Goal: Transaction & Acquisition: Purchase product/service

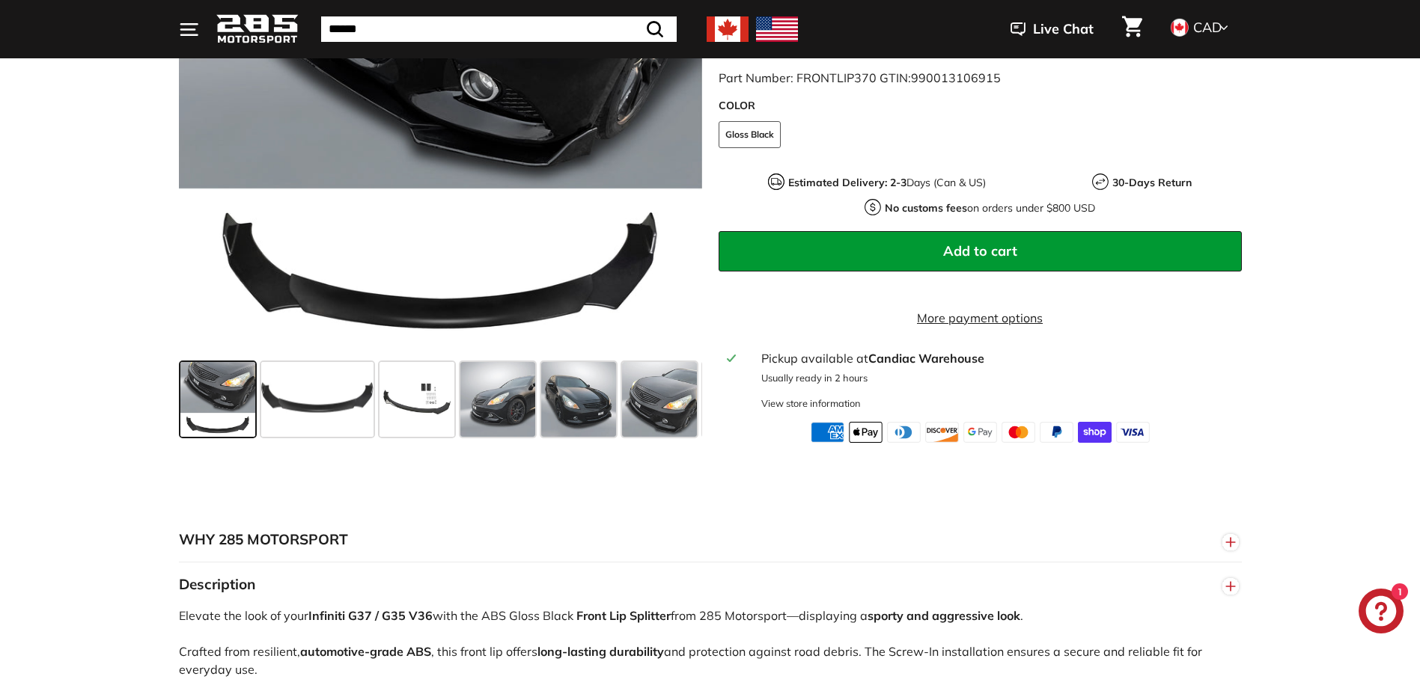
scroll to position [748, 0]
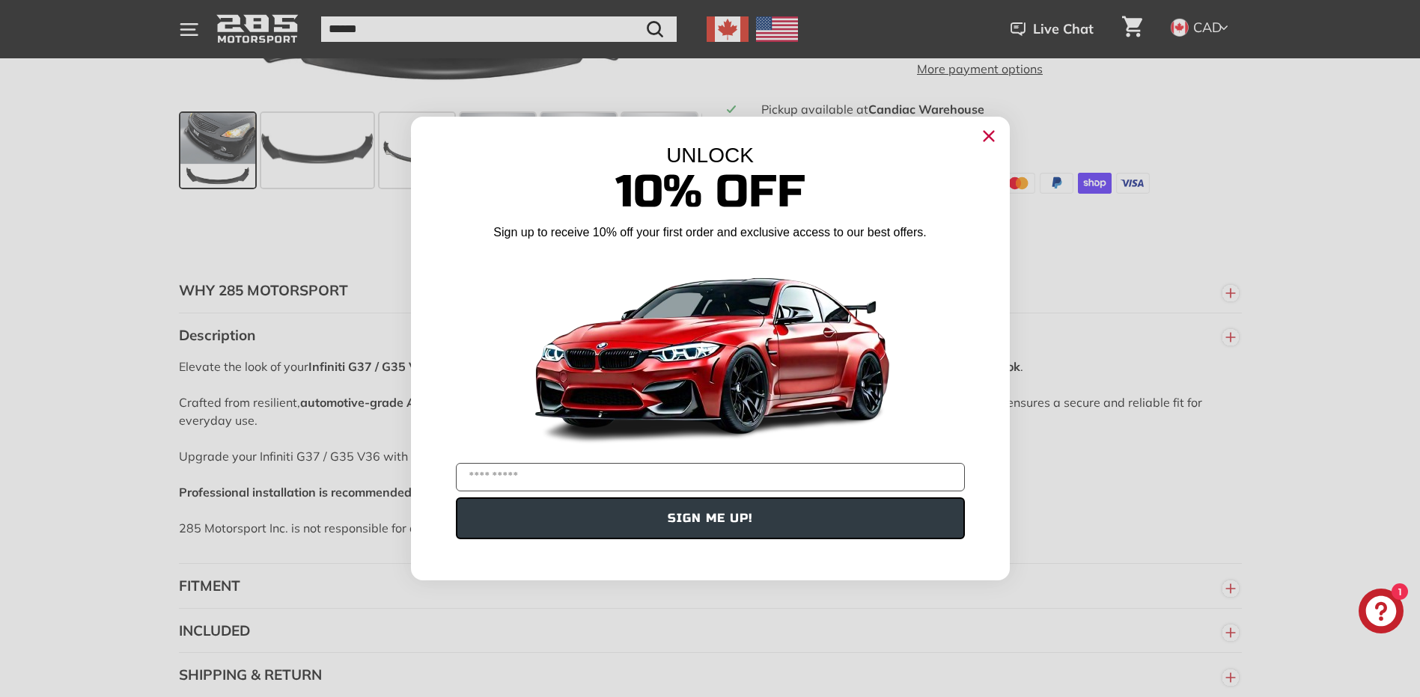
drag, startPoint x: 912, startPoint y: 132, endPoint x: 1024, endPoint y: 351, distance: 246.0
click at [1017, 352] on div "Close dialog UNLOCK 10% Off Sign up to receive 10% off your first order and exc…" at bounding box center [710, 349] width 629 height 494
click at [606, 481] on input "YOUR EMAIL" at bounding box center [710, 477] width 509 height 28
drag, startPoint x: 563, startPoint y: 479, endPoint x: 569, endPoint y: 483, distance: 7.7
click at [563, 479] on input "**********" at bounding box center [710, 477] width 509 height 28
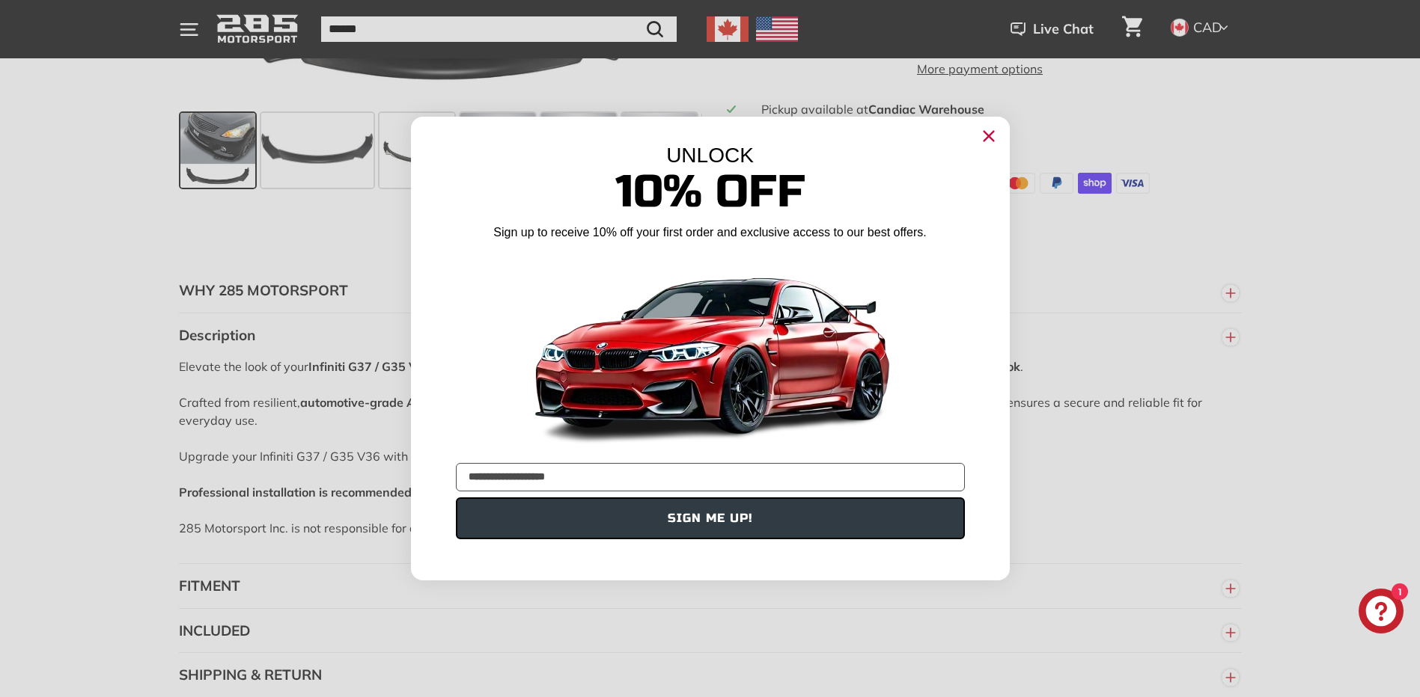
type input "**********"
click at [706, 522] on button "SIGN ME UP!" at bounding box center [710, 519] width 509 height 42
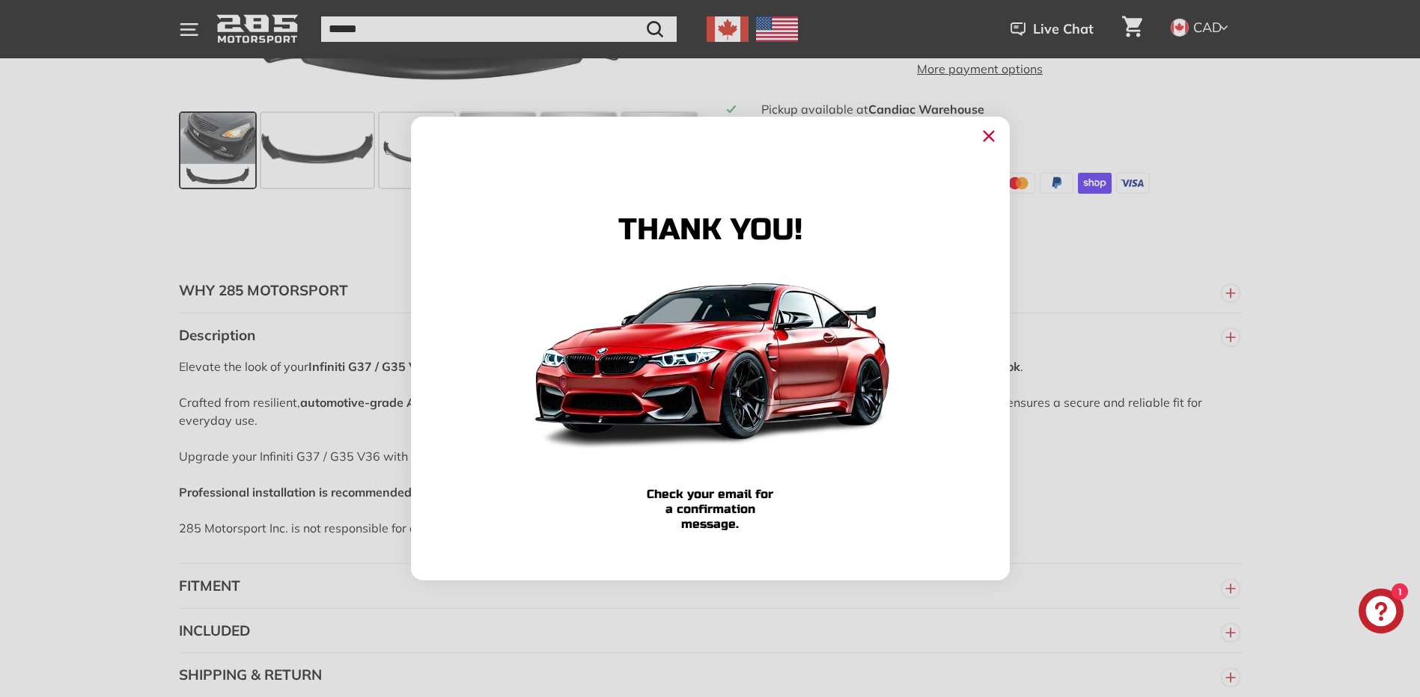
click at [989, 136] on icon "Close dialog" at bounding box center [988, 137] width 10 height 10
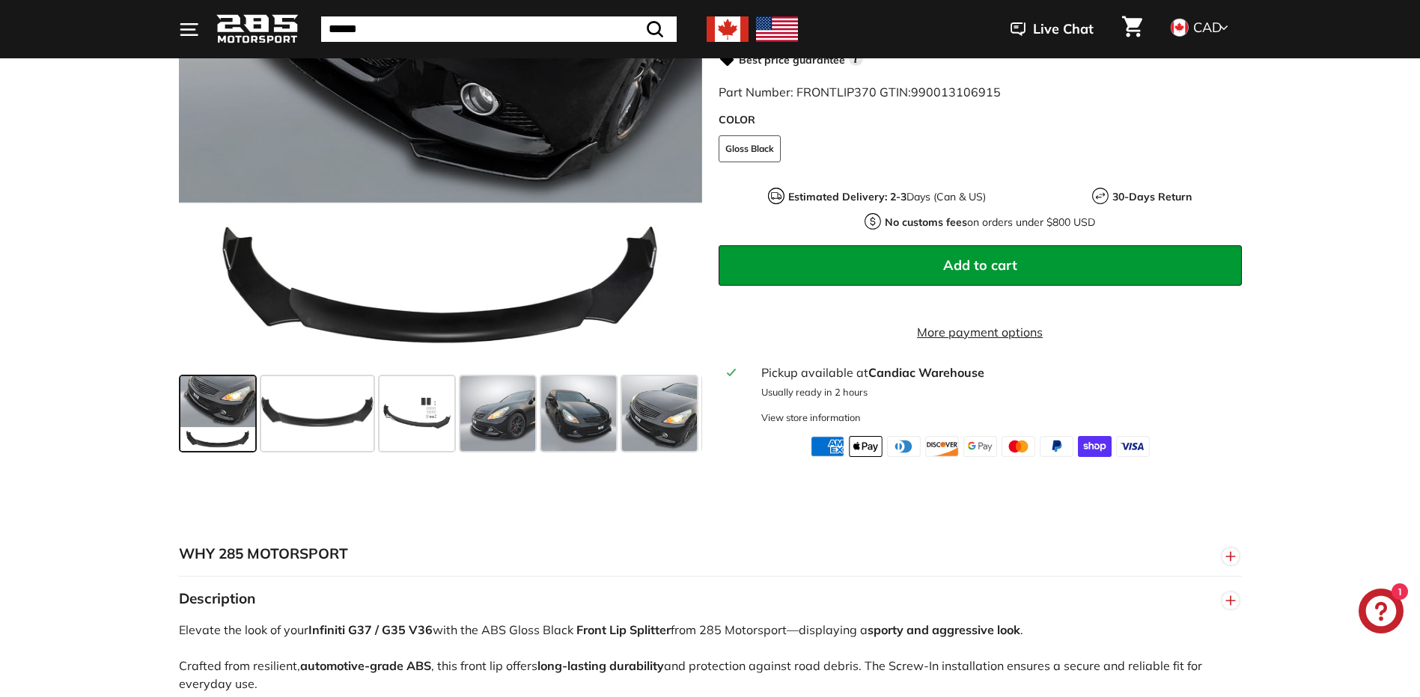
scroll to position [499, 0]
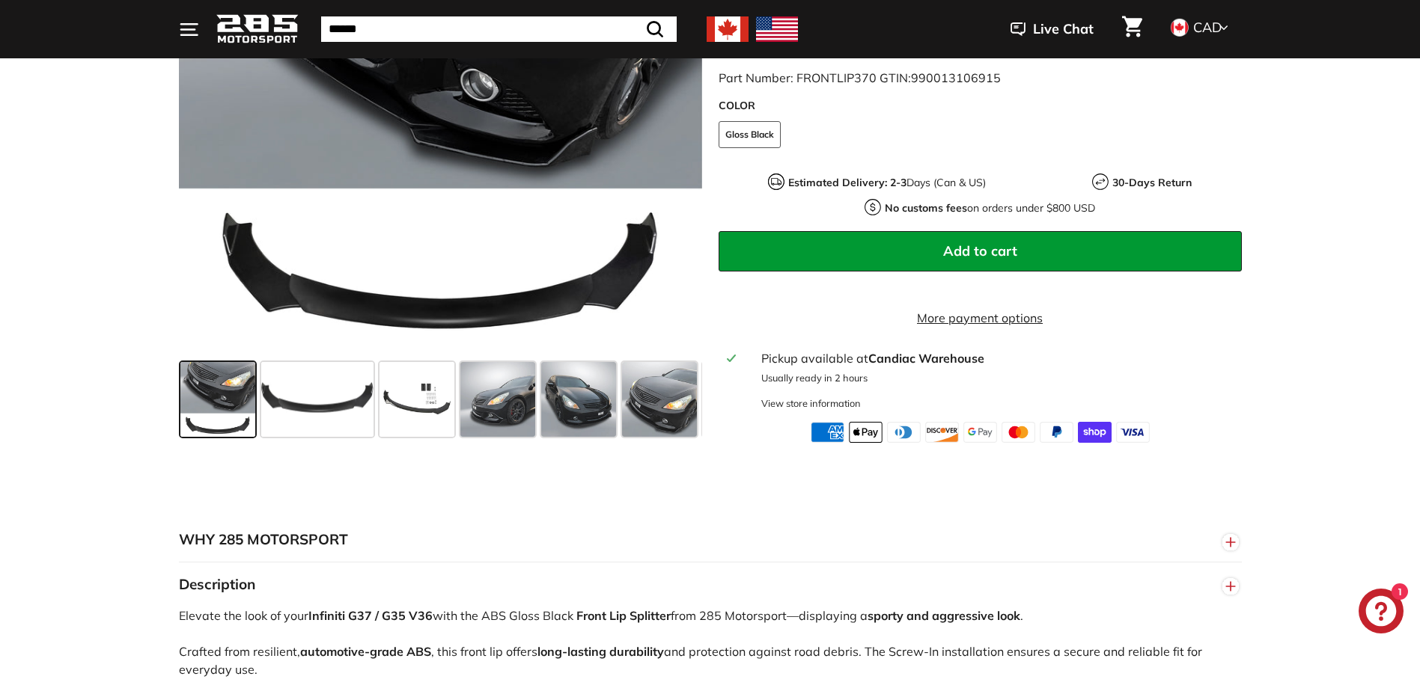
click at [198, 394] on span at bounding box center [217, 399] width 75 height 75
click at [300, 424] on span at bounding box center [317, 399] width 112 height 75
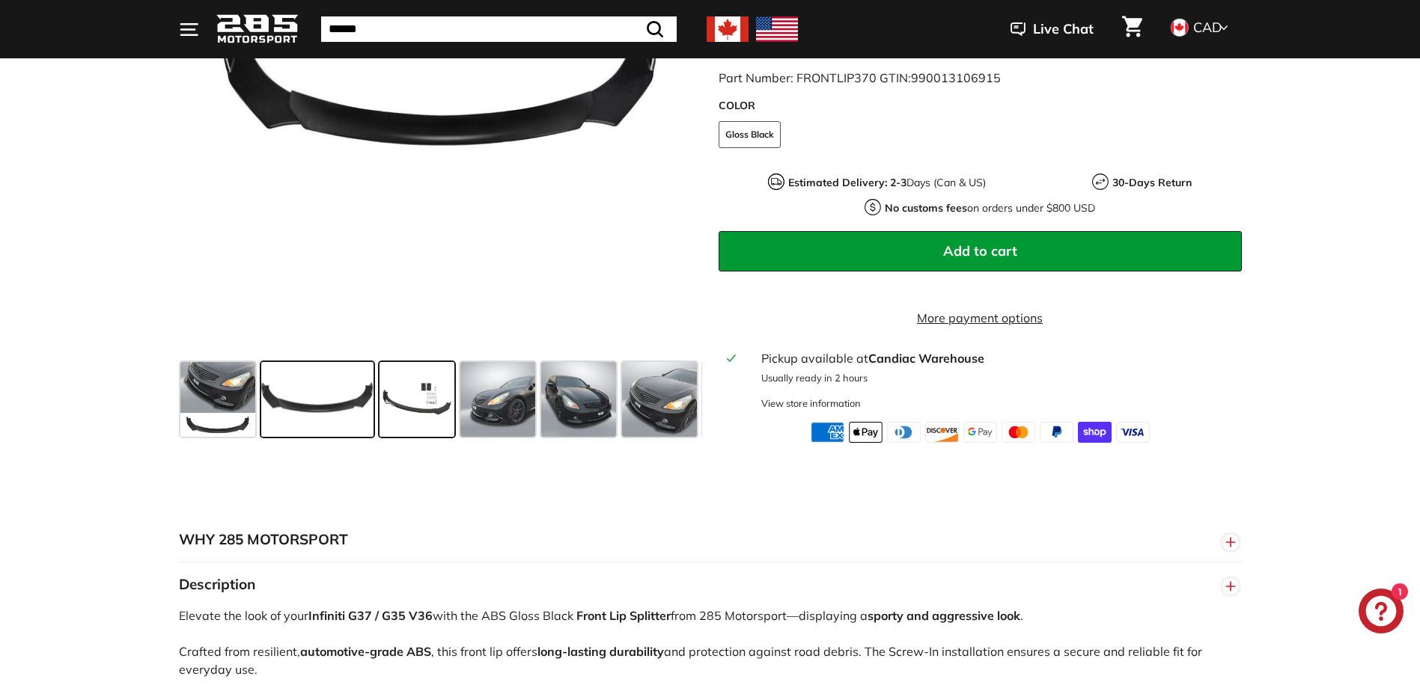
click at [407, 422] on span at bounding box center [416, 399] width 75 height 75
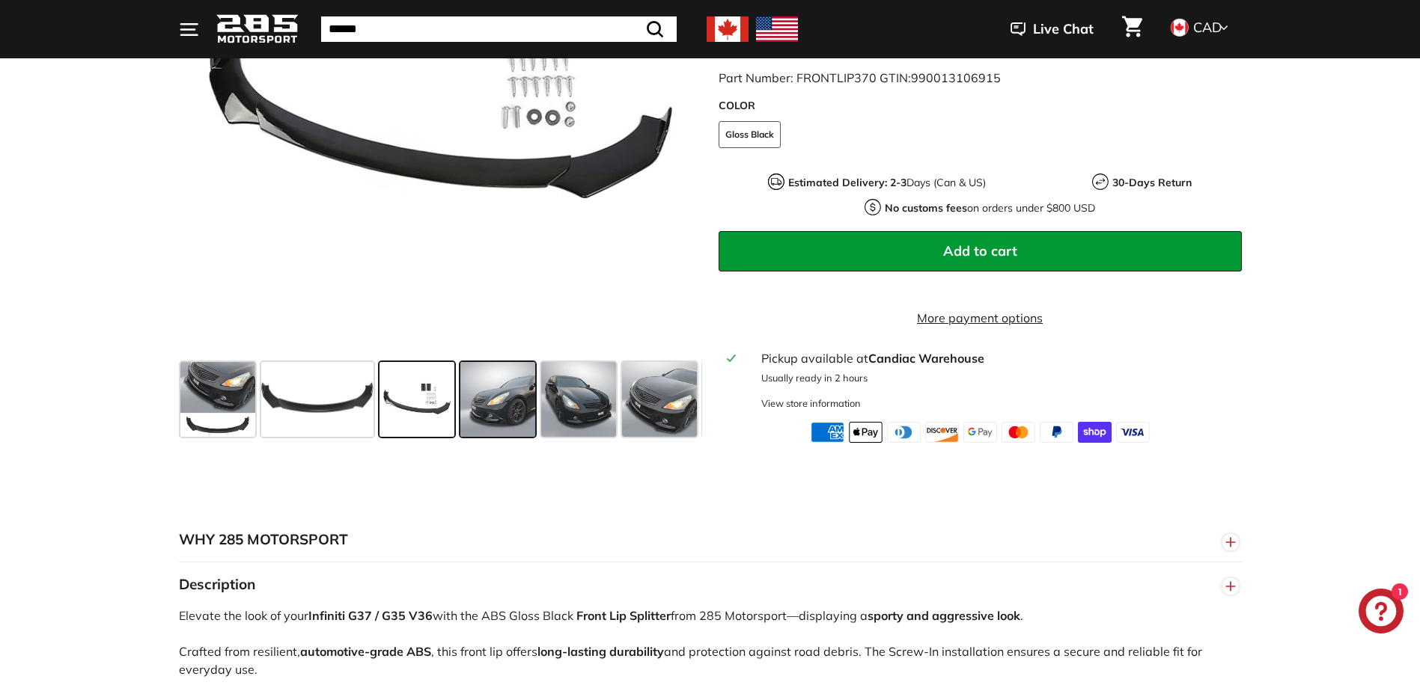
click at [511, 426] on span at bounding box center [497, 399] width 75 height 75
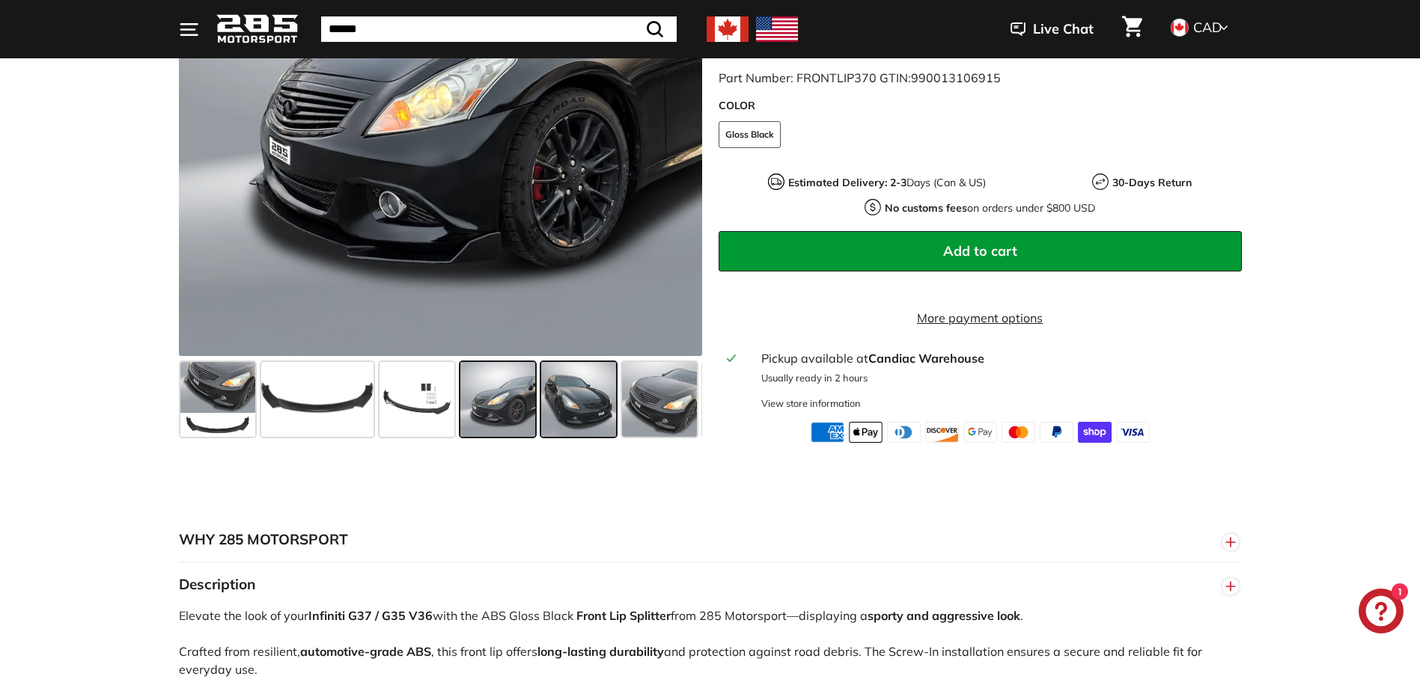
click at [583, 425] on span at bounding box center [578, 399] width 75 height 75
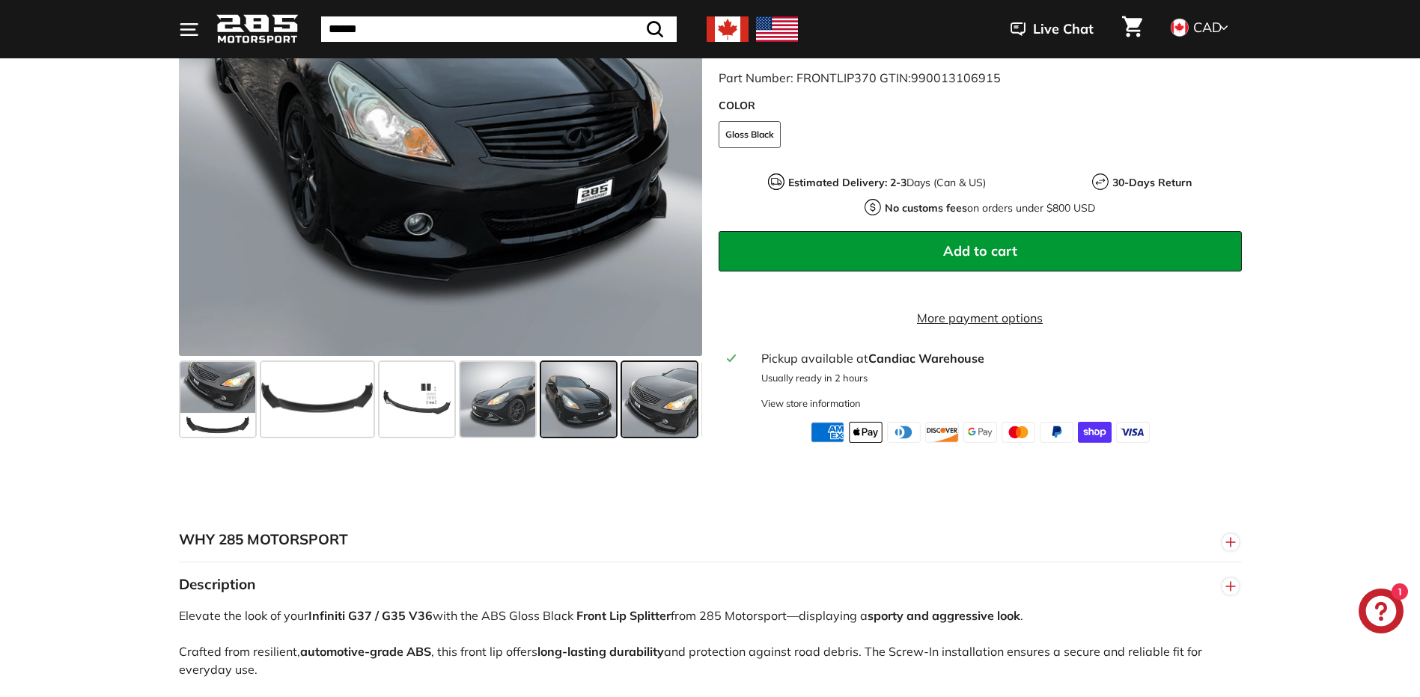
click at [644, 415] on span at bounding box center [659, 399] width 75 height 75
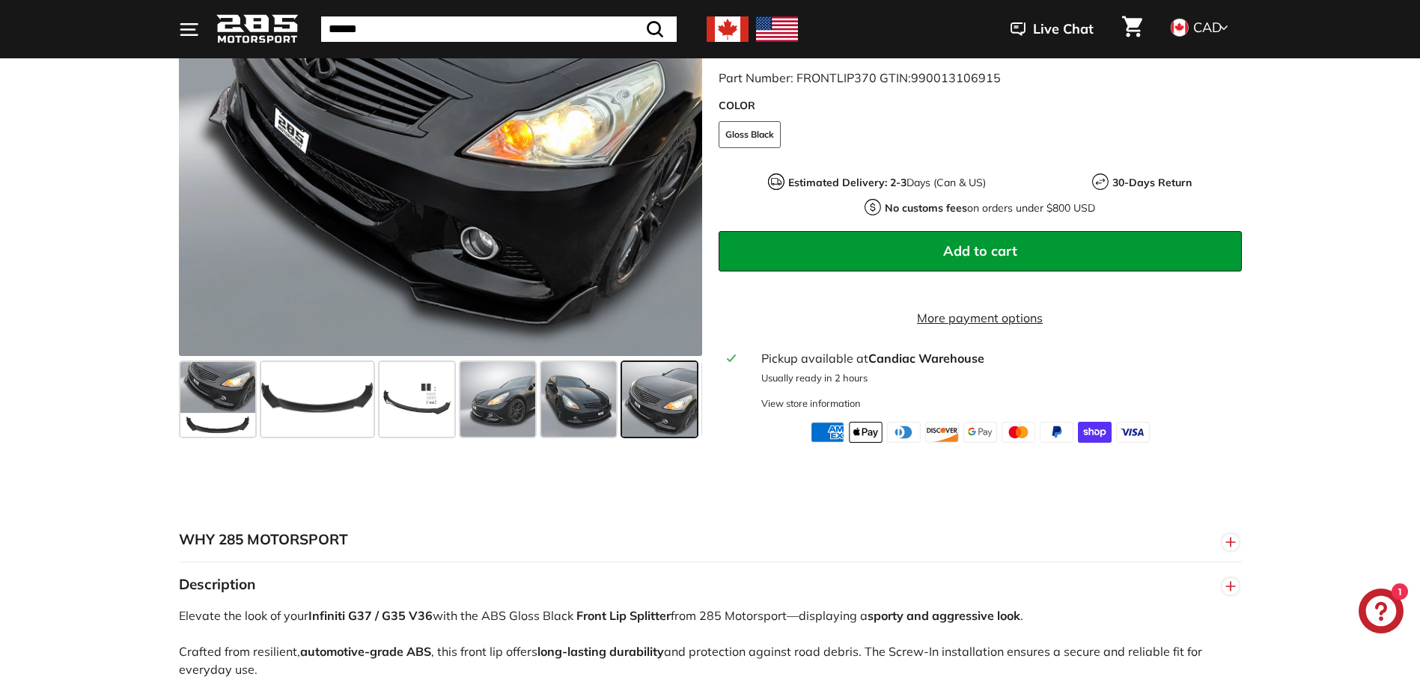
scroll to position [0, 79]
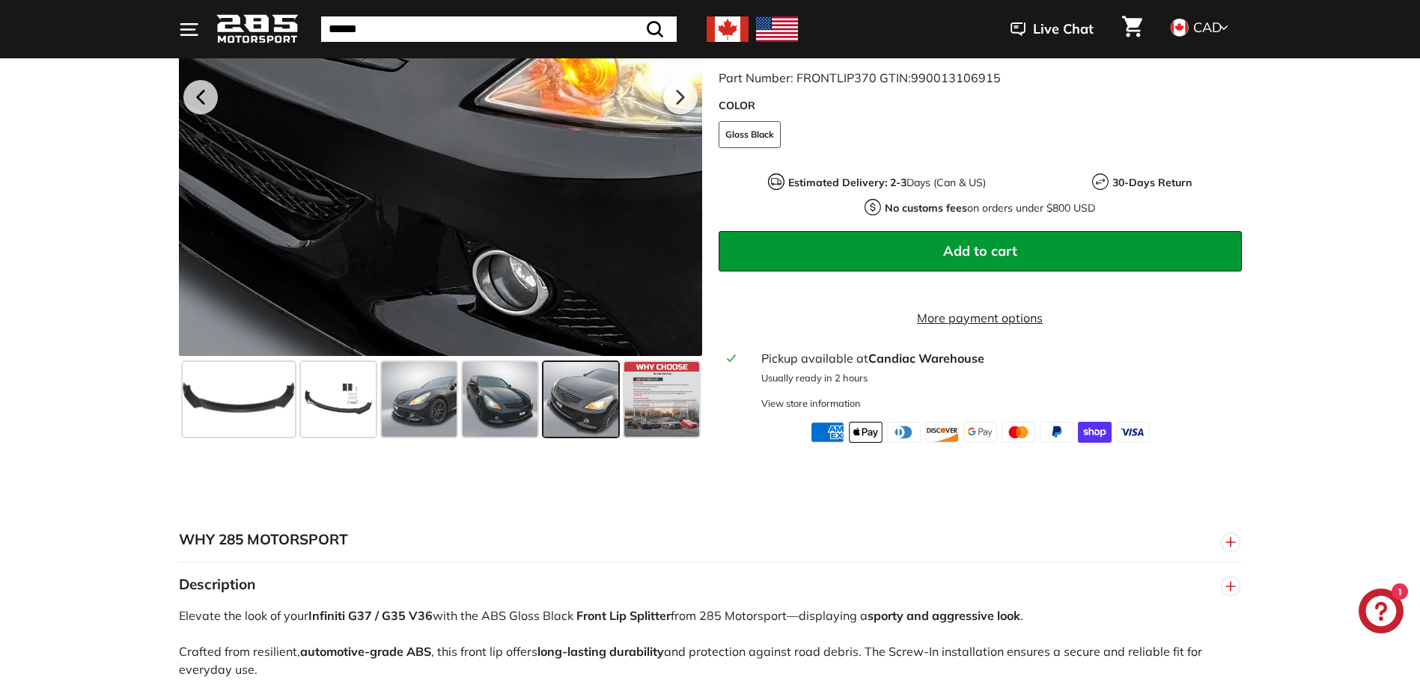
click at [457, 210] on div at bounding box center [440, 94] width 523 height 523
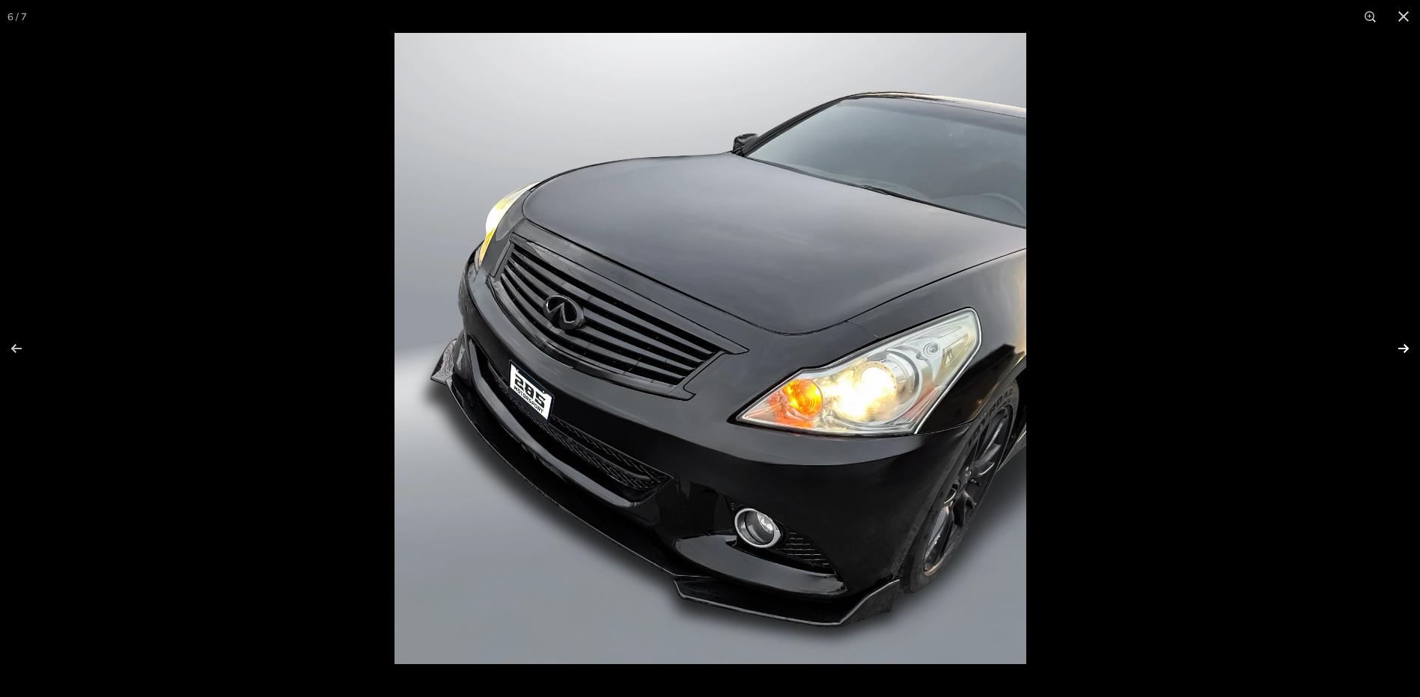
click at [1405, 349] on button at bounding box center [1393, 348] width 52 height 75
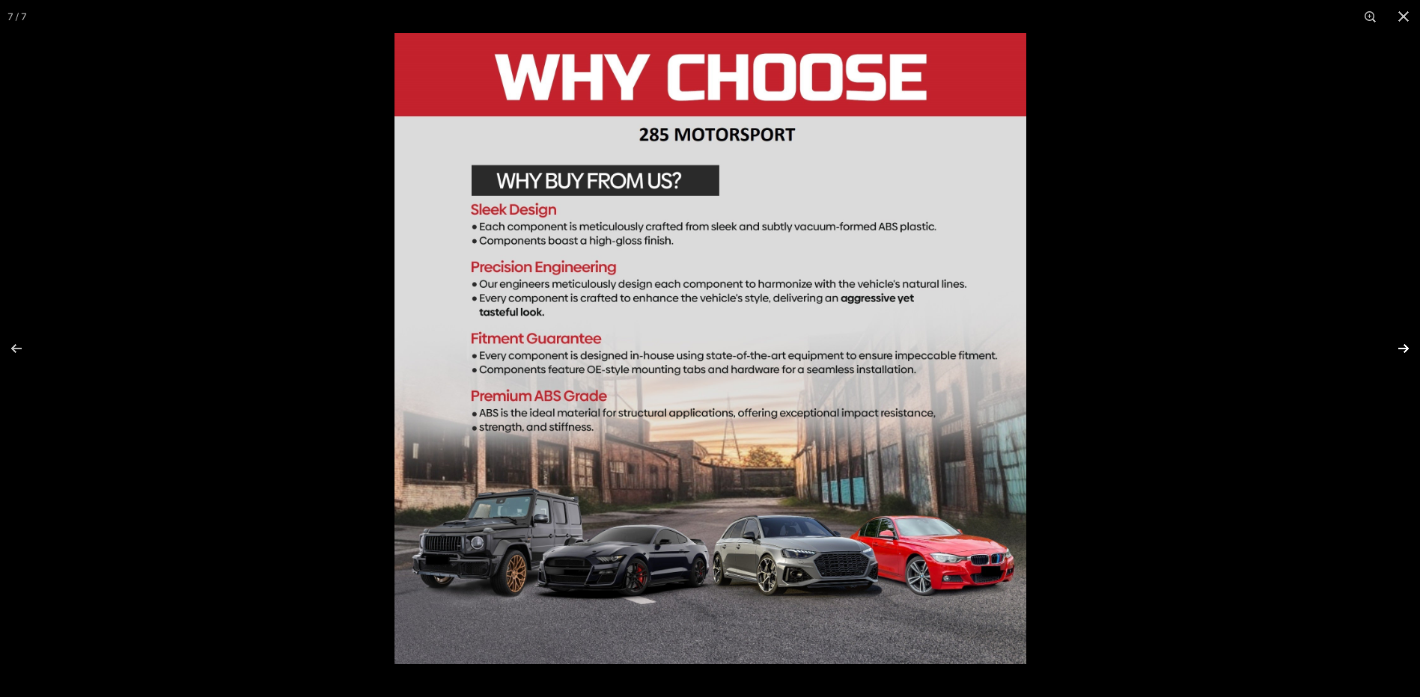
click at [1405, 349] on button at bounding box center [1393, 348] width 52 height 75
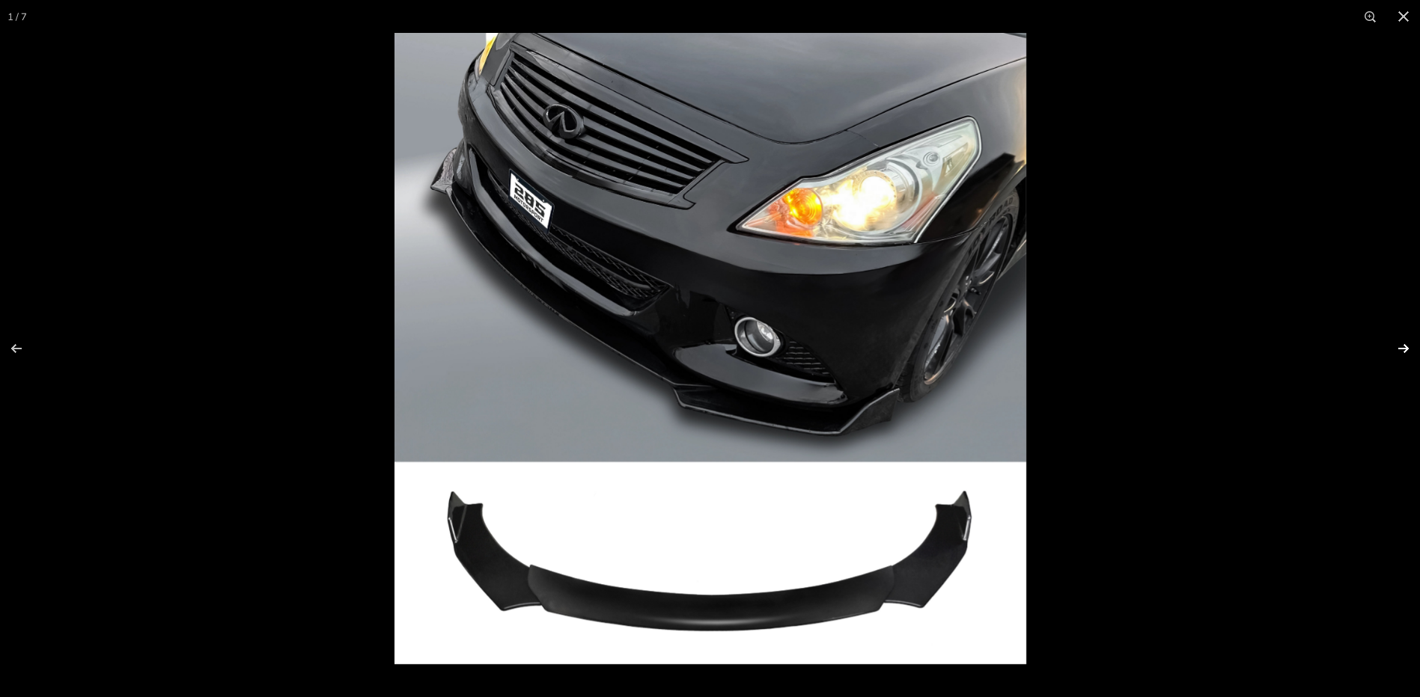
scroll to position [0, 0]
click at [1405, 349] on button at bounding box center [1393, 348] width 52 height 75
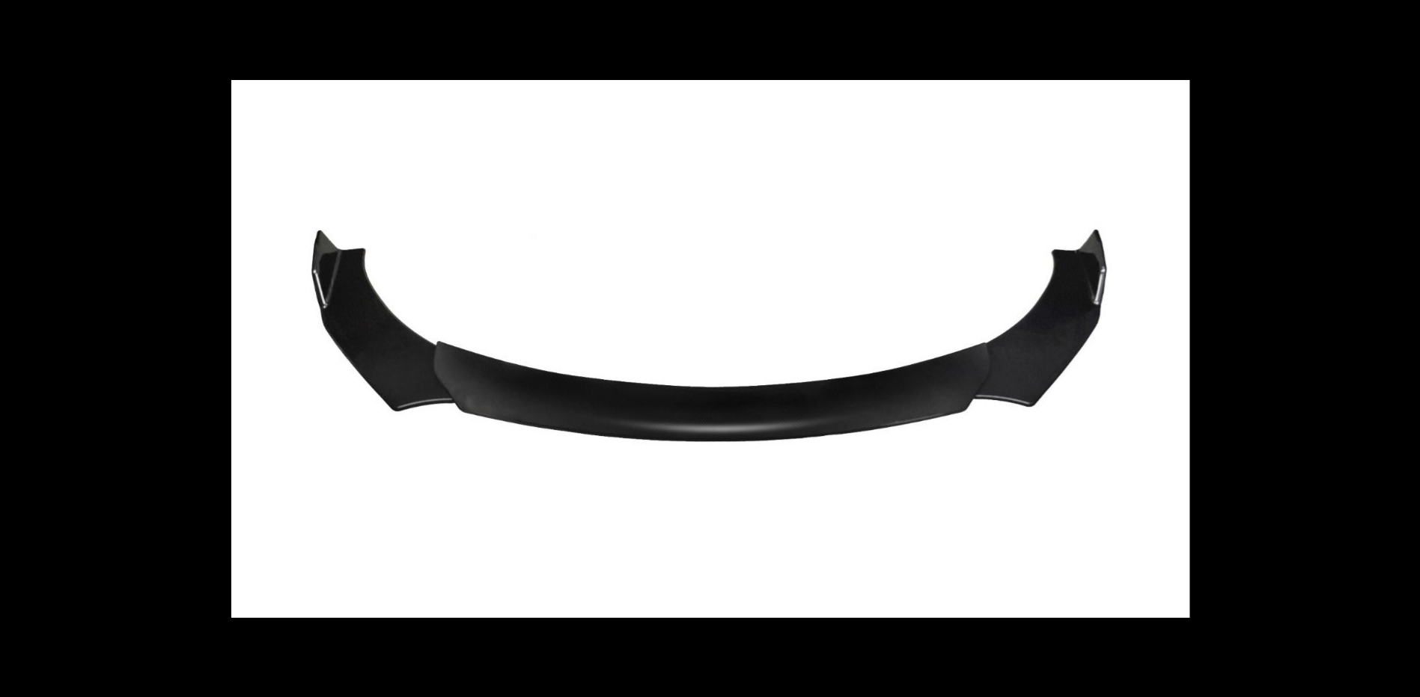
click at [1405, 349] on button at bounding box center [1393, 348] width 52 height 75
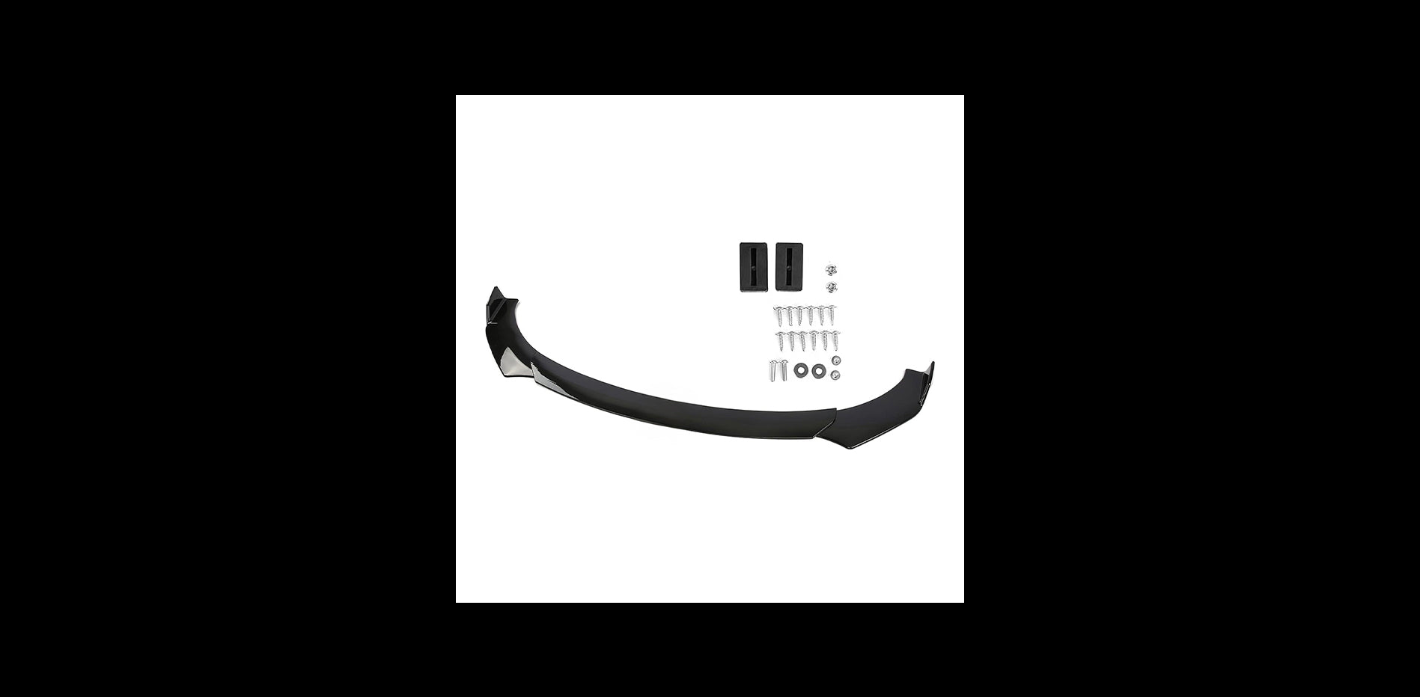
click at [1405, 349] on button at bounding box center [1393, 348] width 52 height 75
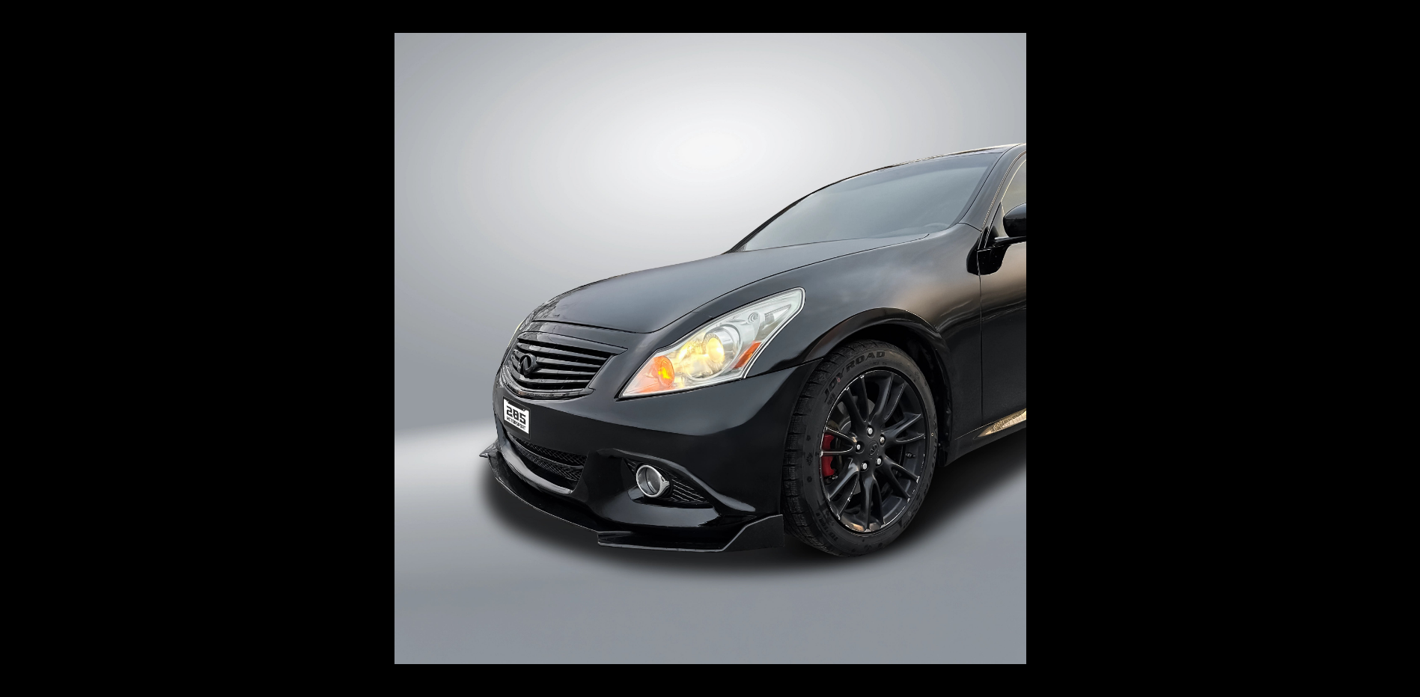
click at [1405, 349] on button at bounding box center [1393, 348] width 52 height 75
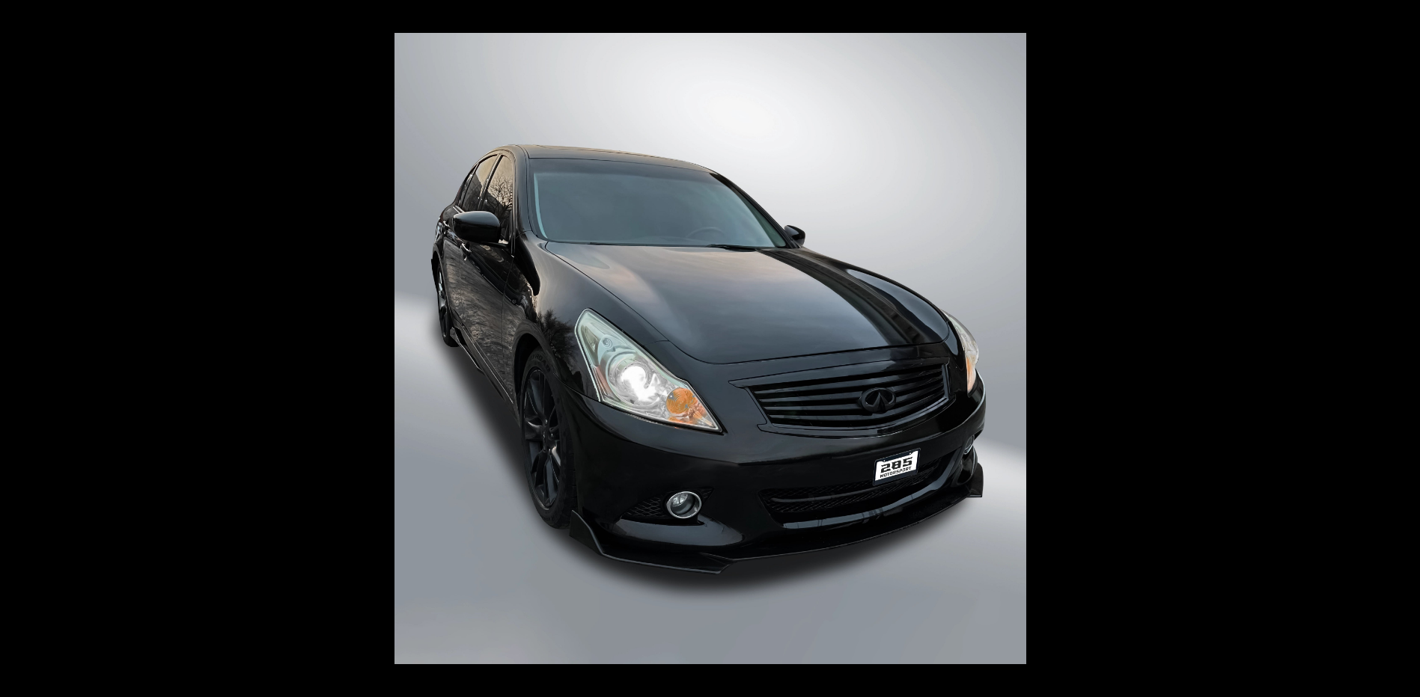
click at [1405, 349] on button at bounding box center [1393, 348] width 52 height 75
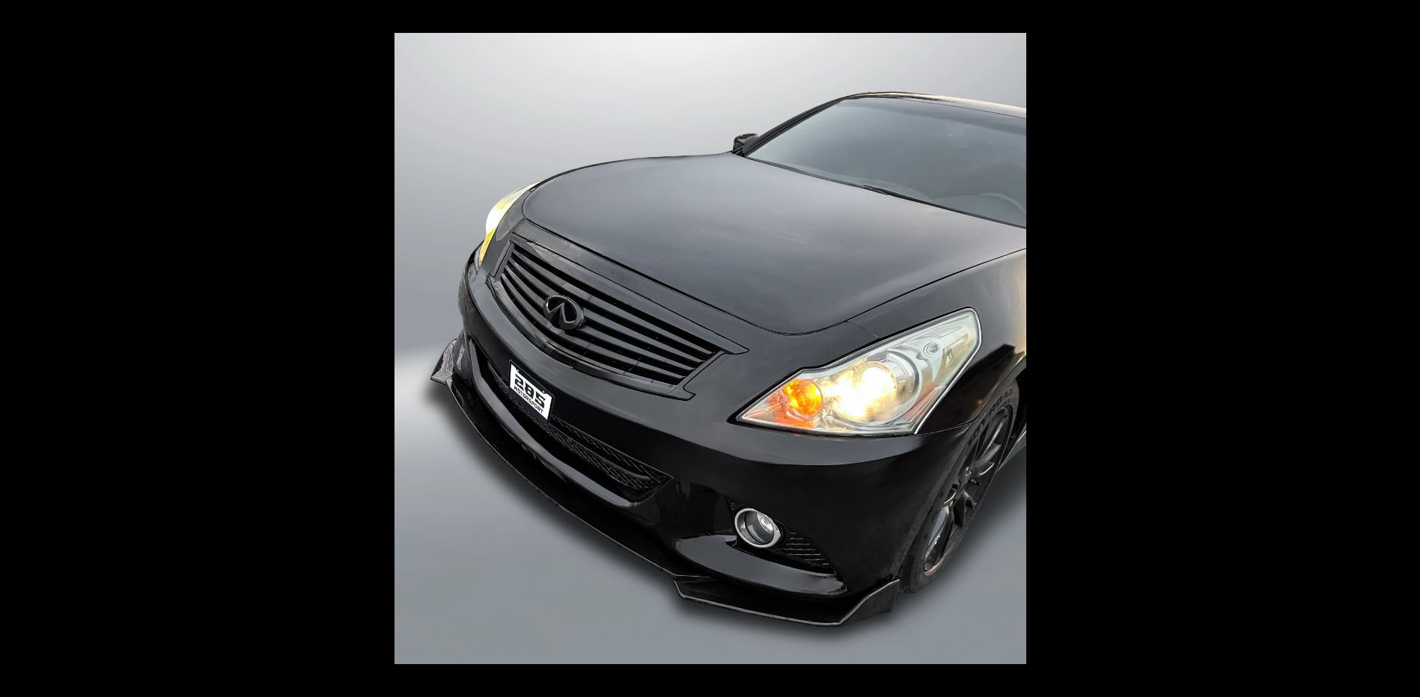
scroll to position [0, 79]
click at [1405, 349] on button at bounding box center [1393, 348] width 52 height 75
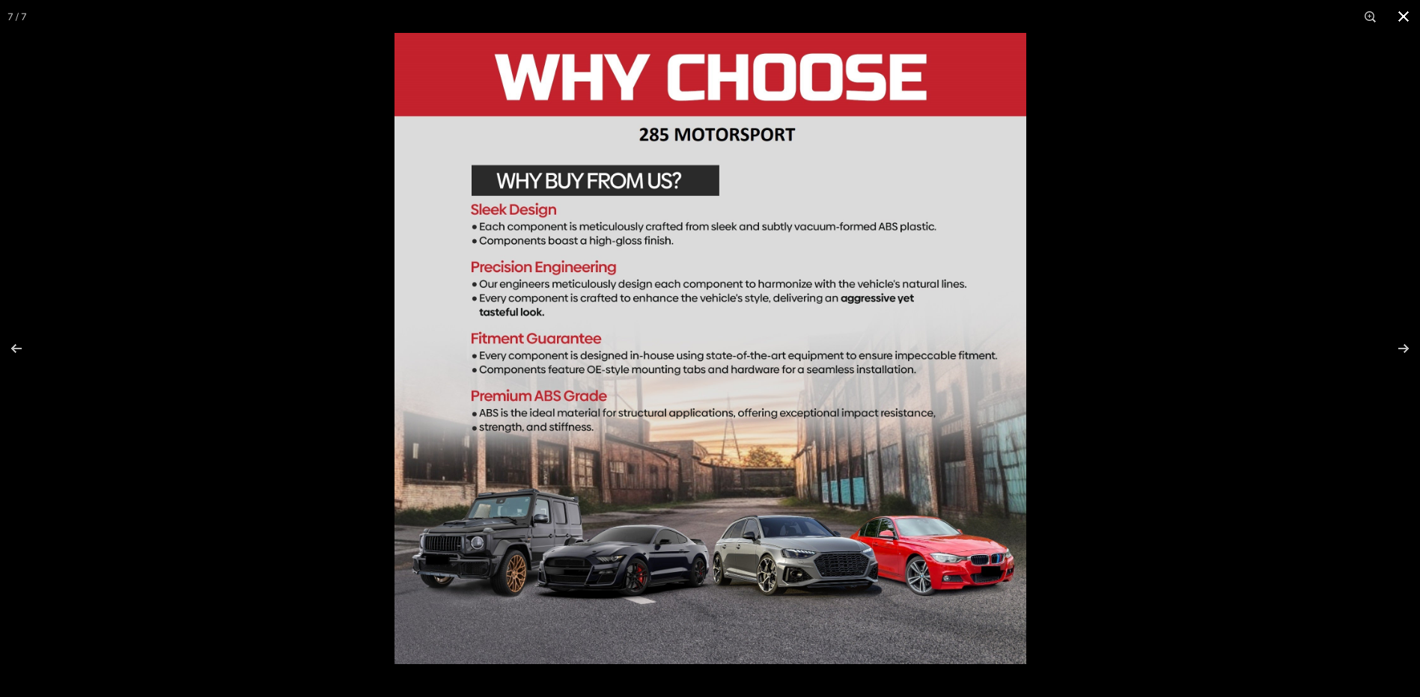
click at [1400, 15] on button at bounding box center [1403, 16] width 33 height 33
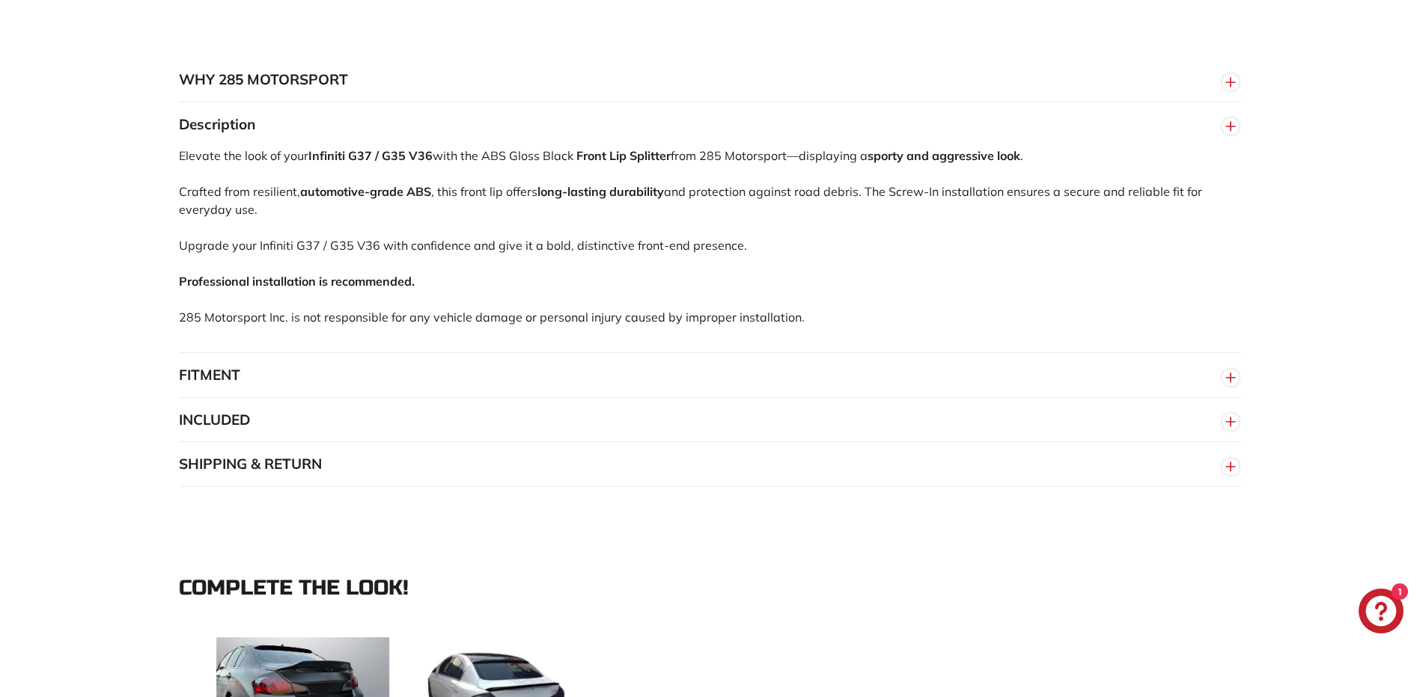
scroll to position [998, 0]
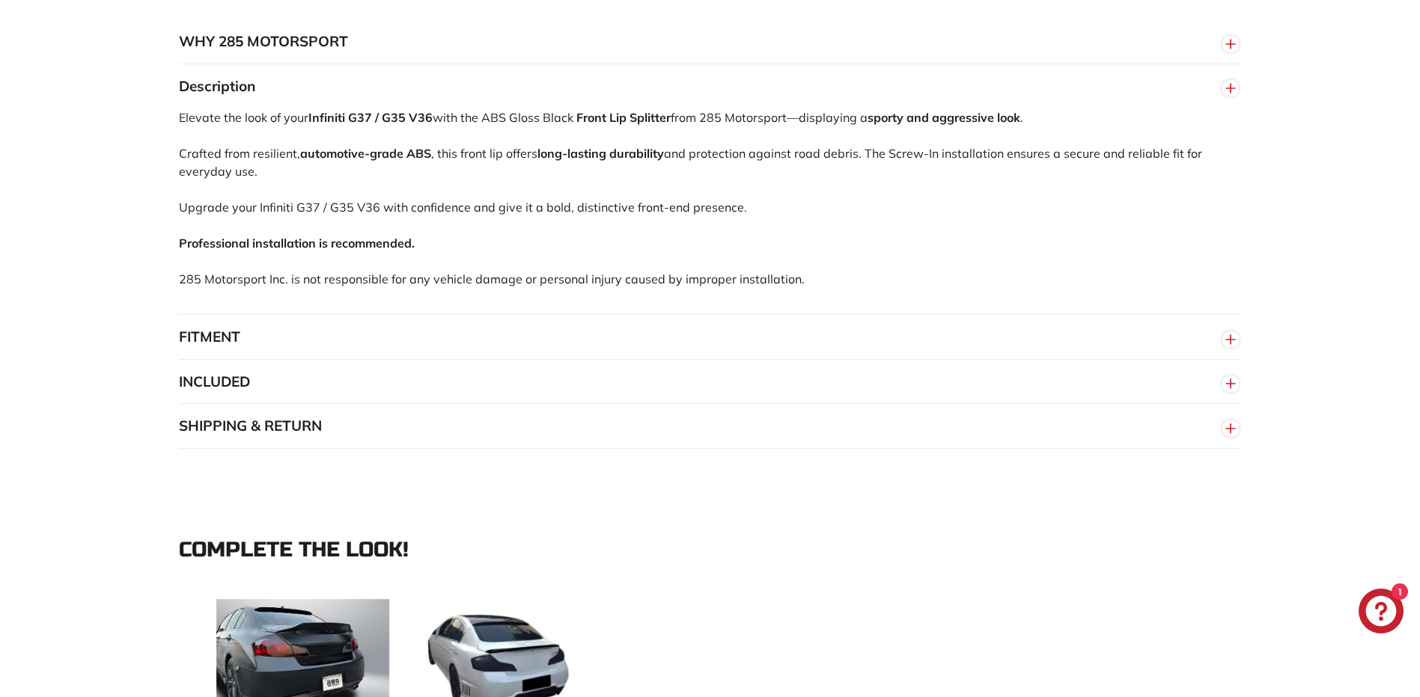
click at [202, 346] on button "FITMENT" at bounding box center [710, 337] width 1063 height 45
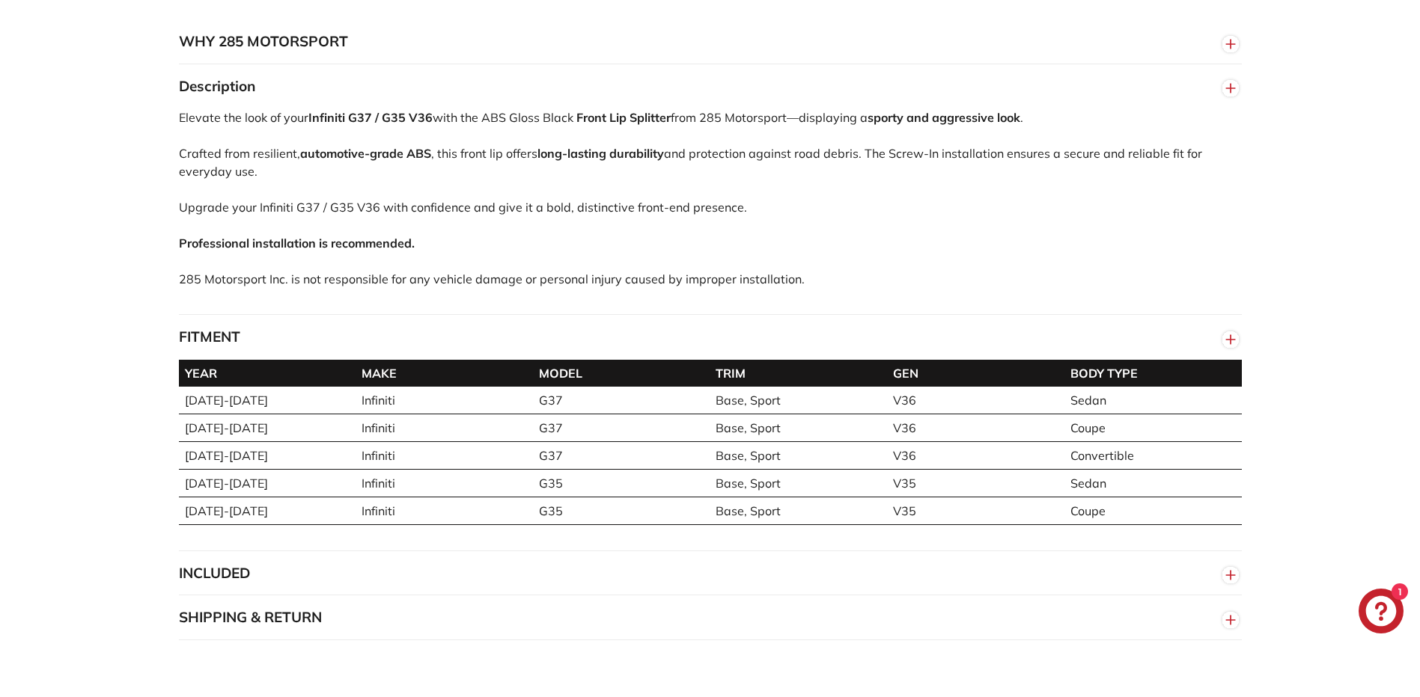
click at [496, 596] on button "INCLUDED" at bounding box center [710, 574] width 1063 height 45
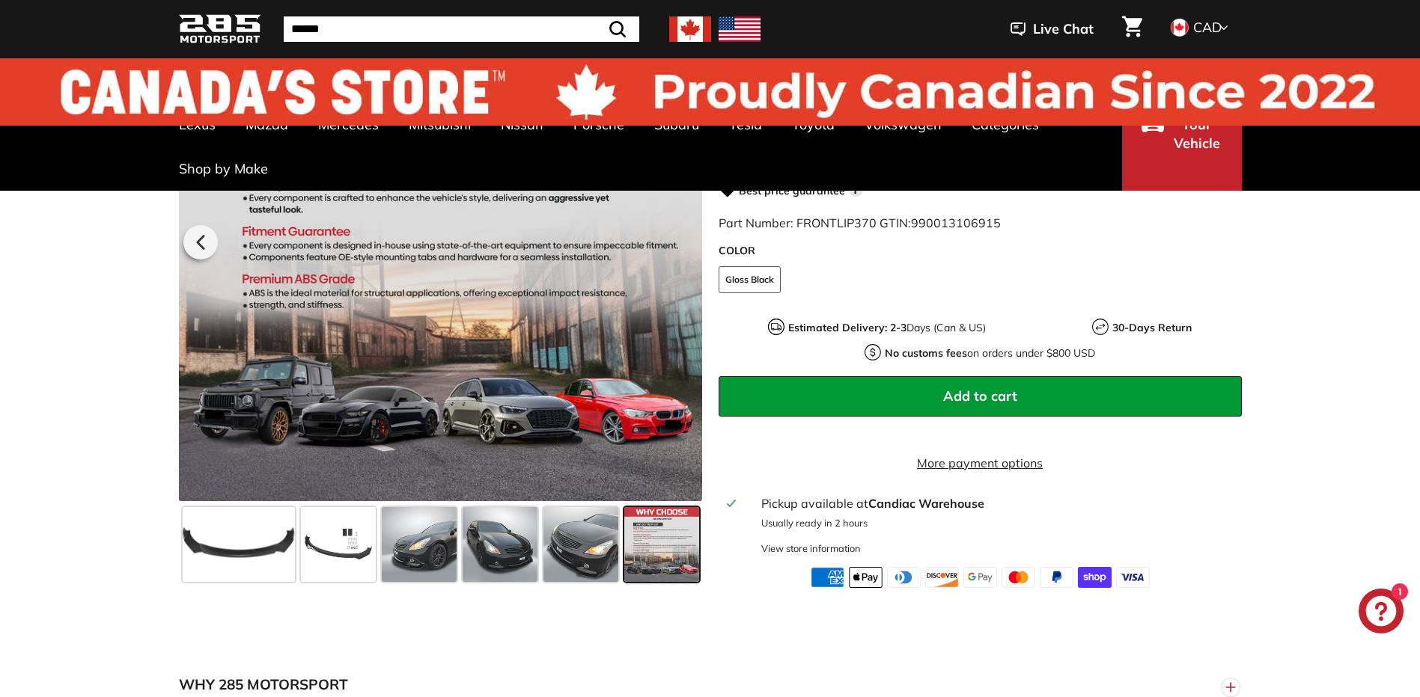
scroll to position [0, 0]
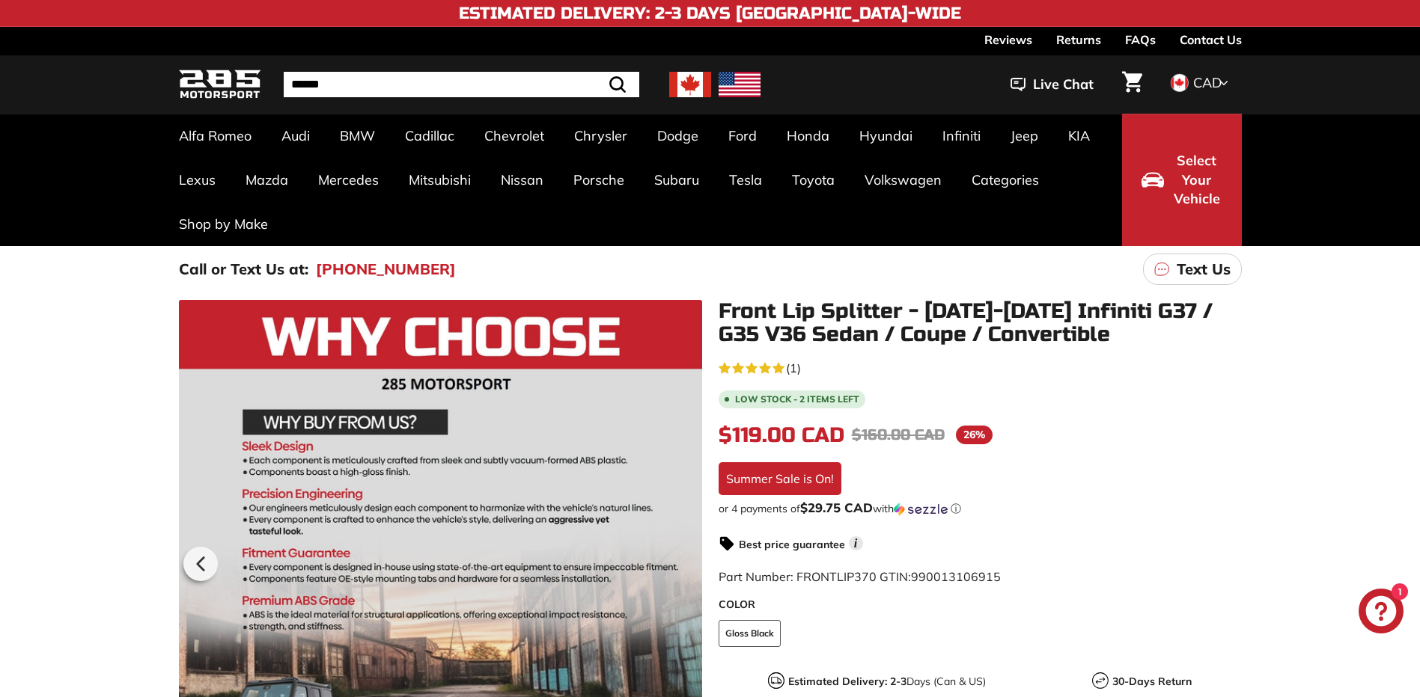
click at [1196, 183] on span "Select Your Vehicle" at bounding box center [1196, 180] width 51 height 58
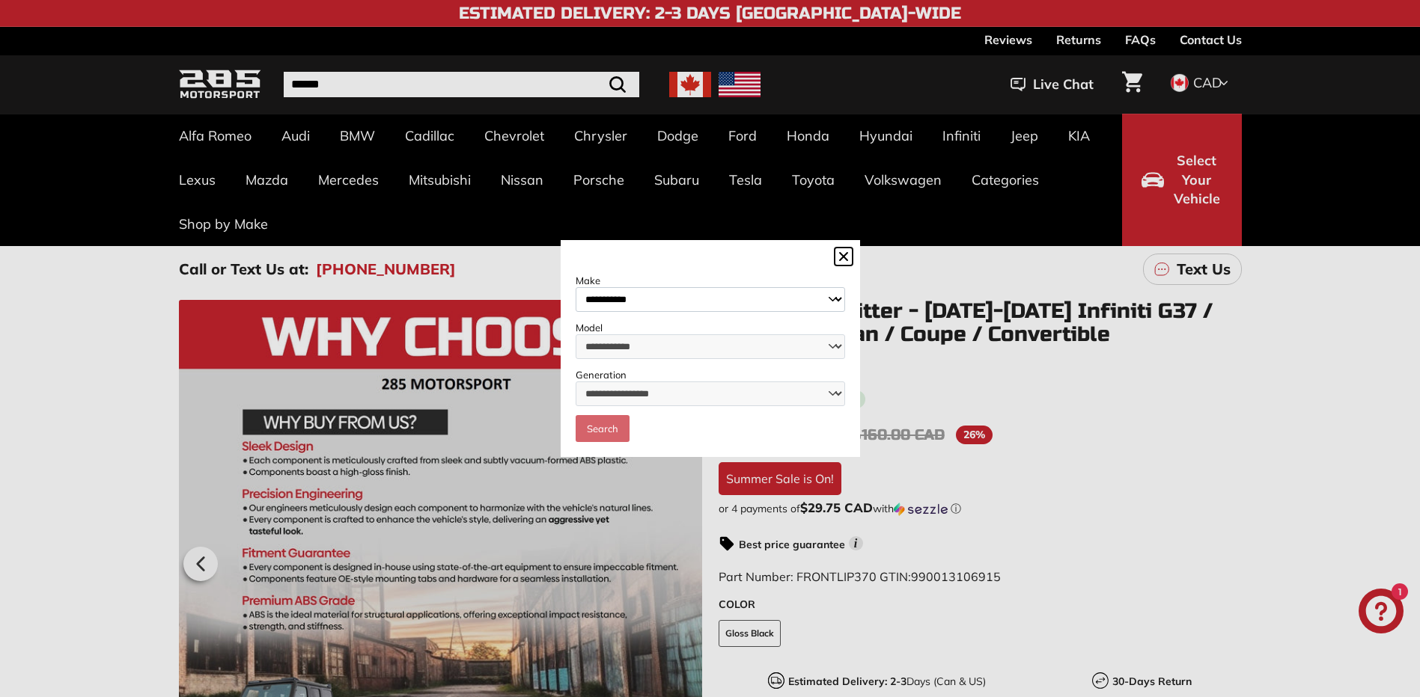
click at [739, 301] on select "**********" at bounding box center [709, 299] width 269 height 25
select select "********"
click at [575, 287] on select "**********" at bounding box center [709, 299] width 269 height 25
click at [641, 344] on select "**********" at bounding box center [709, 347] width 269 height 25
select select "***"
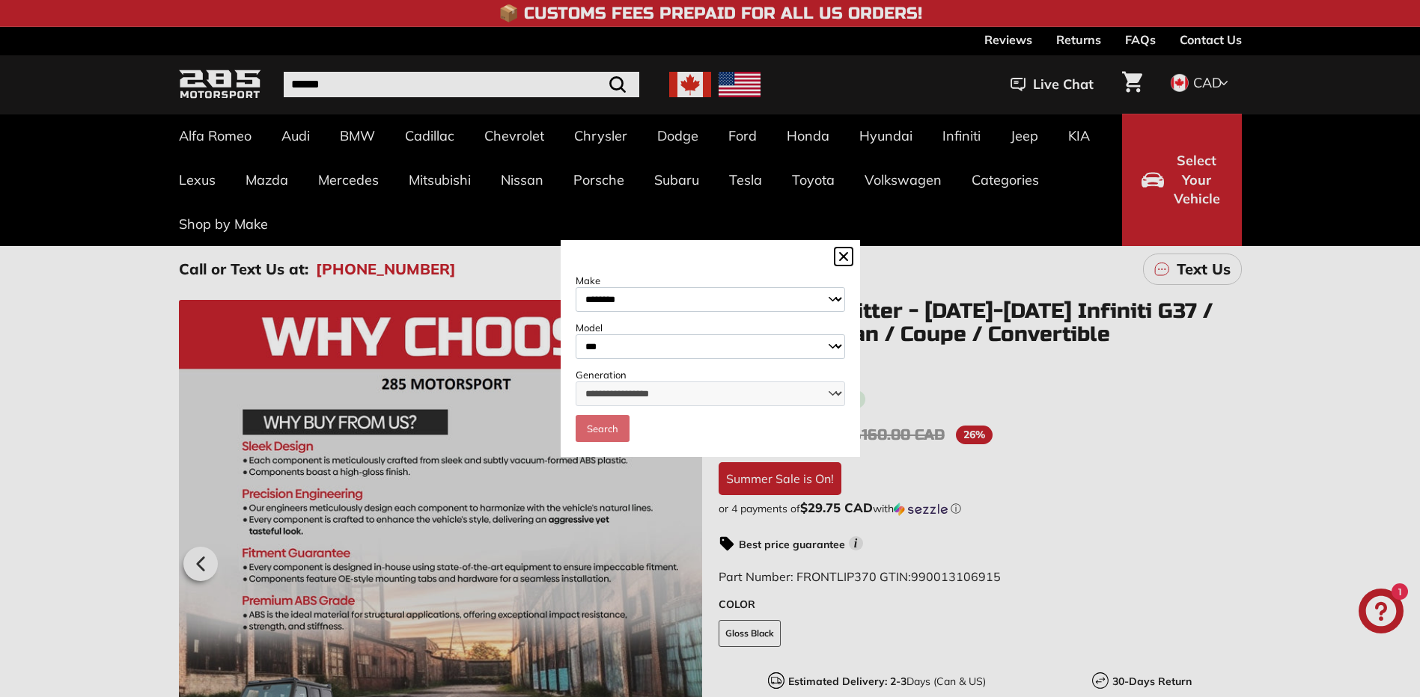
click at [575, 335] on select "**********" at bounding box center [709, 347] width 269 height 25
click at [671, 393] on select "**********" at bounding box center [709, 394] width 269 height 25
select select "**********"
click at [575, 382] on select "**********" at bounding box center [709, 394] width 269 height 25
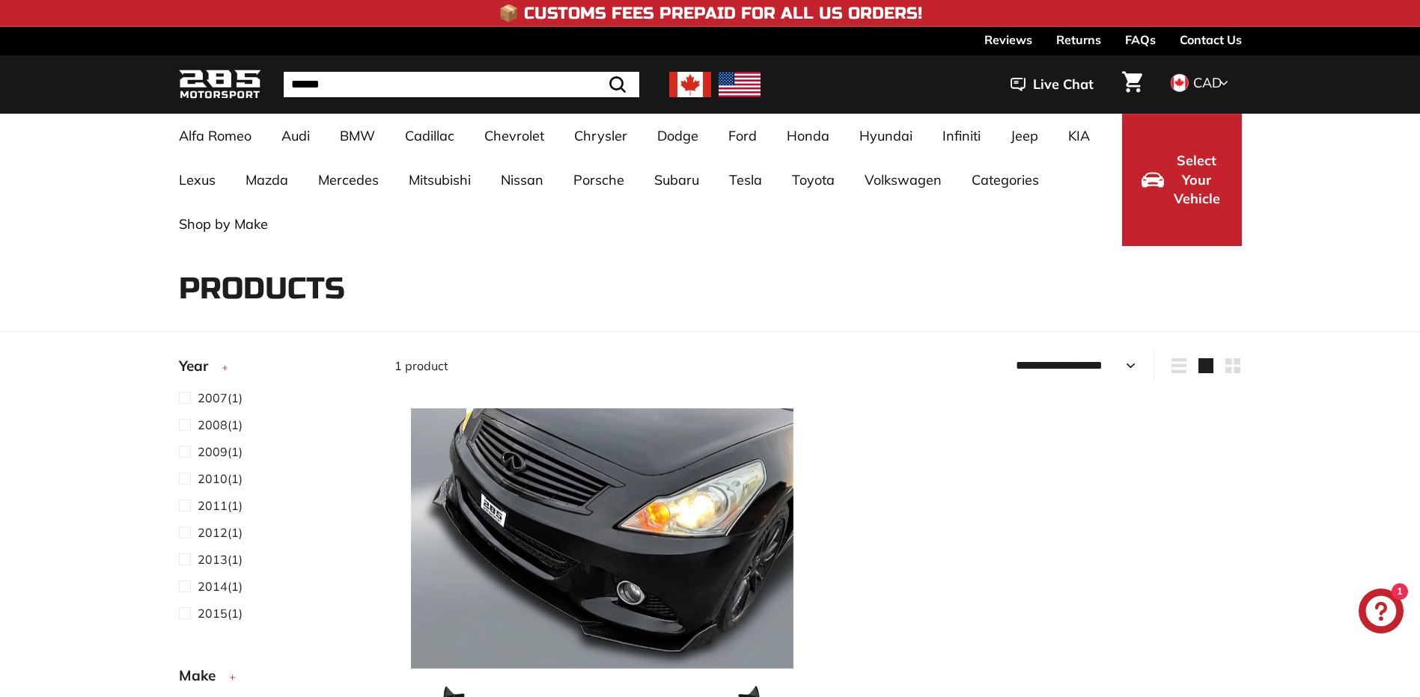
click at [222, 81] on img at bounding box center [220, 84] width 82 height 35
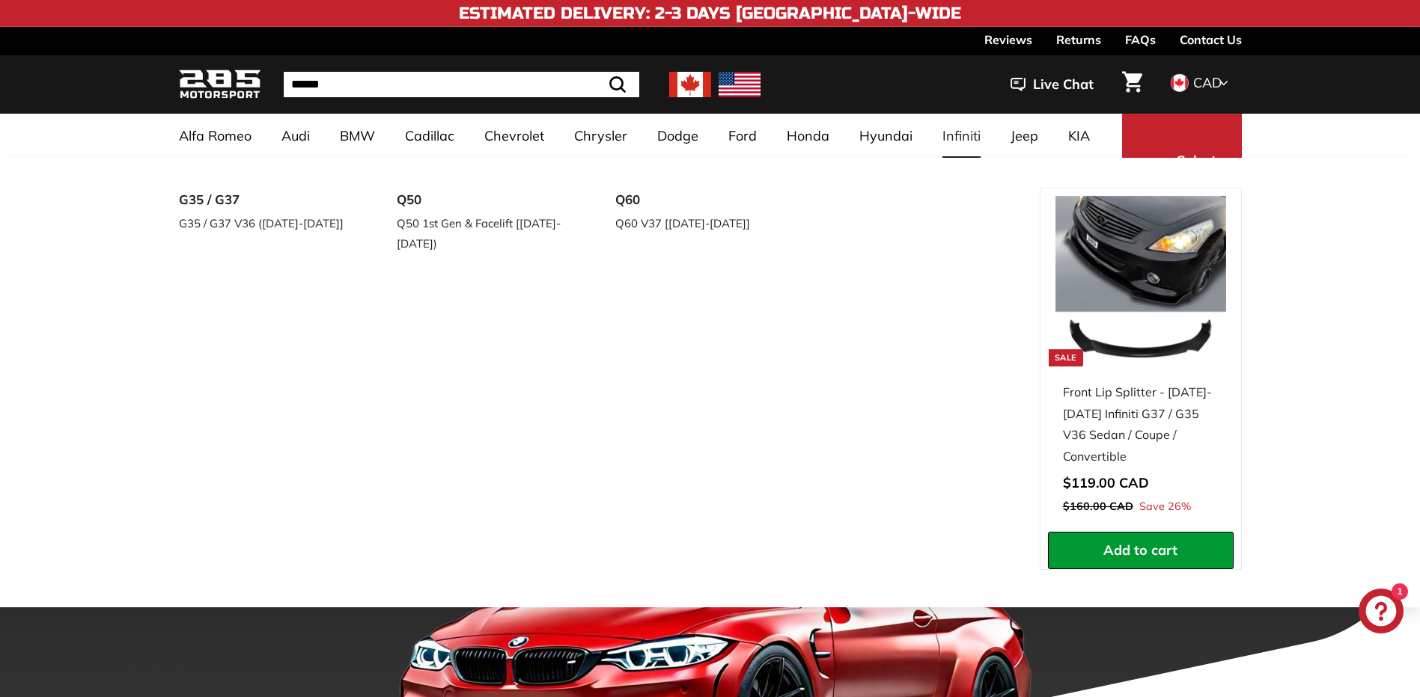
click at [965, 132] on link "Infiniti" at bounding box center [961, 136] width 68 height 44
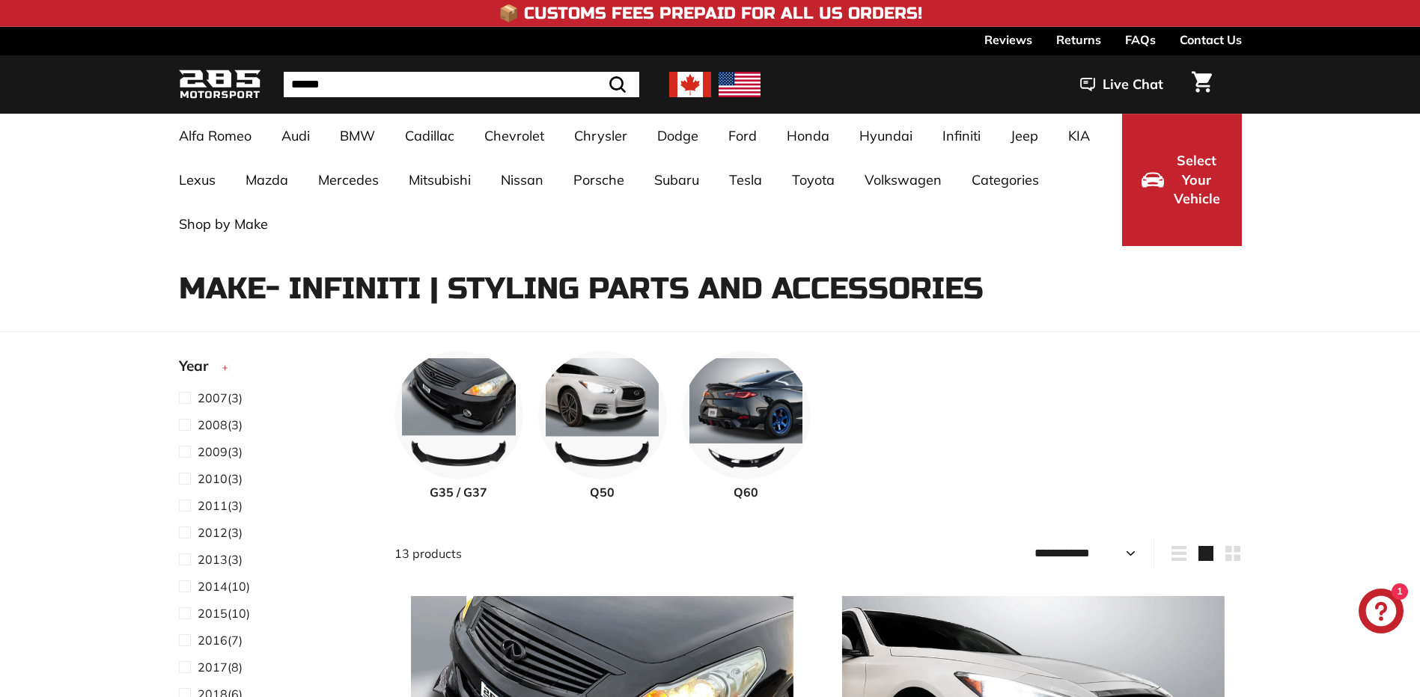
select select "**********"
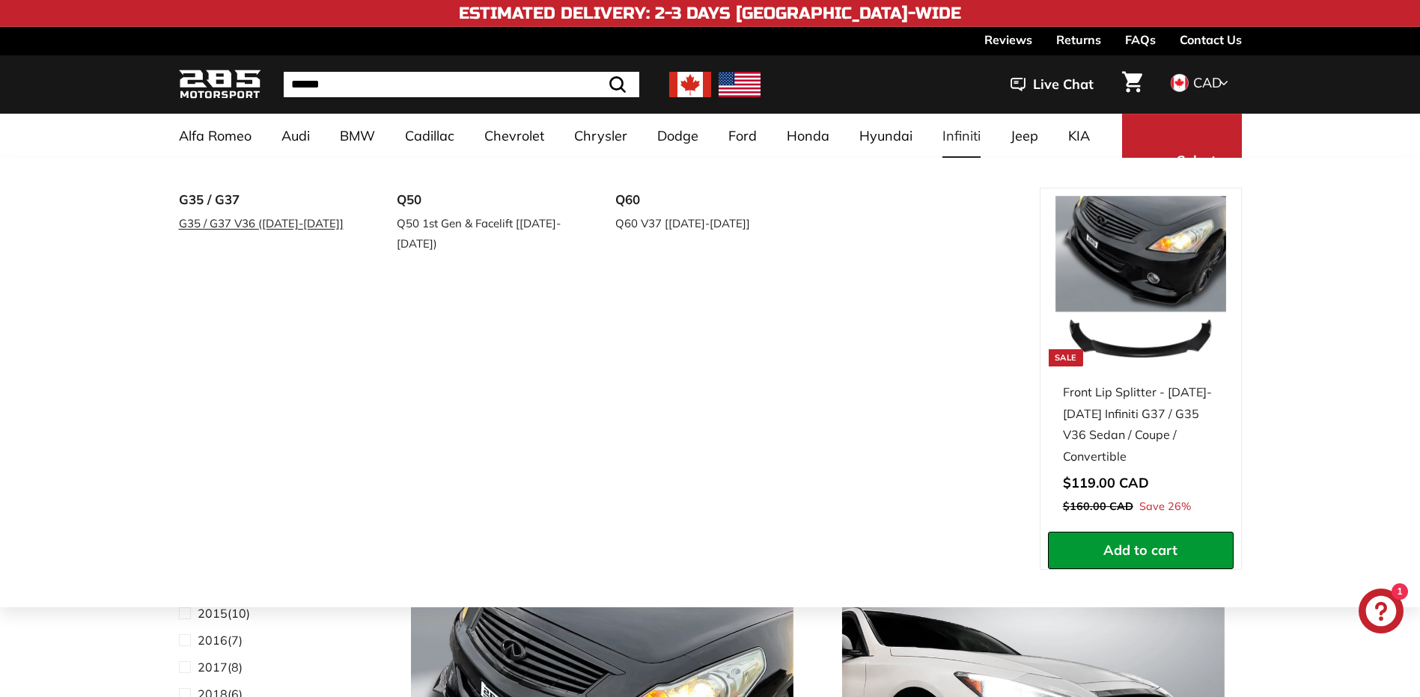
click at [245, 224] on link "G35 / G37 V36 ([DATE]-[DATE]]" at bounding box center [267, 224] width 177 height 22
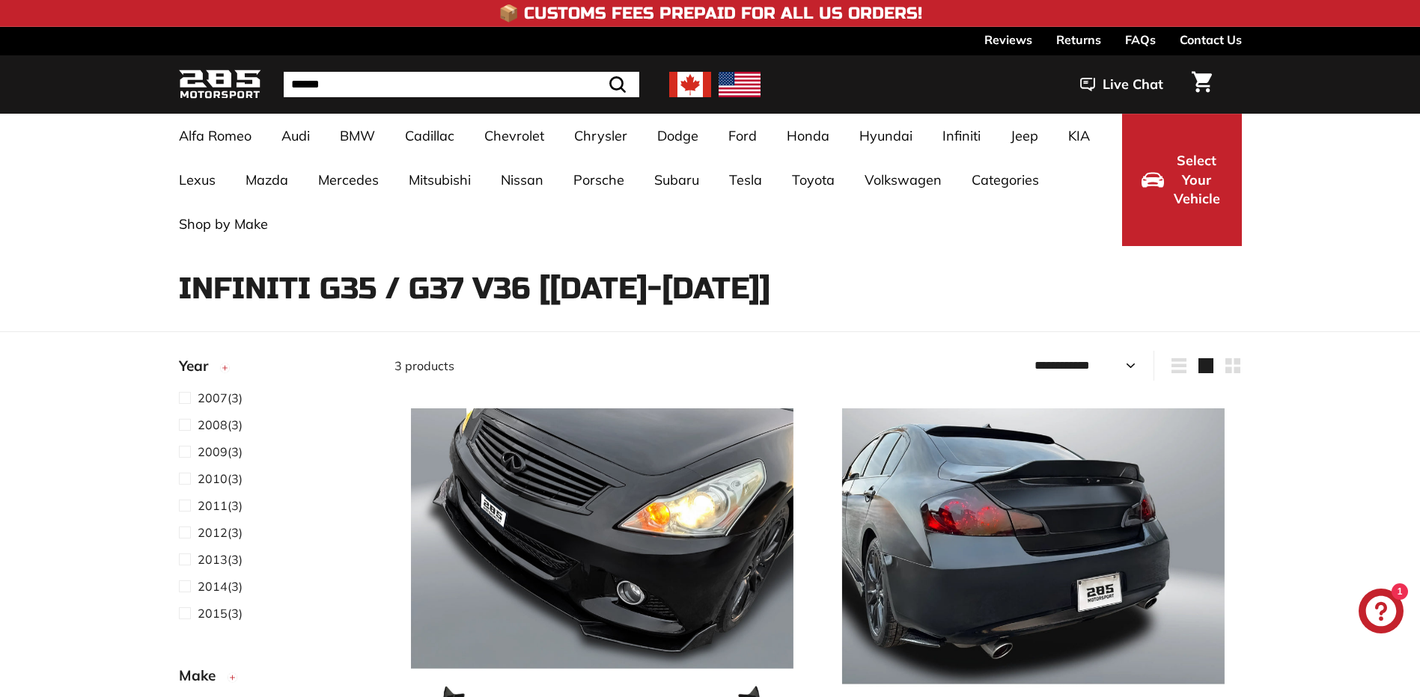
select select "**********"
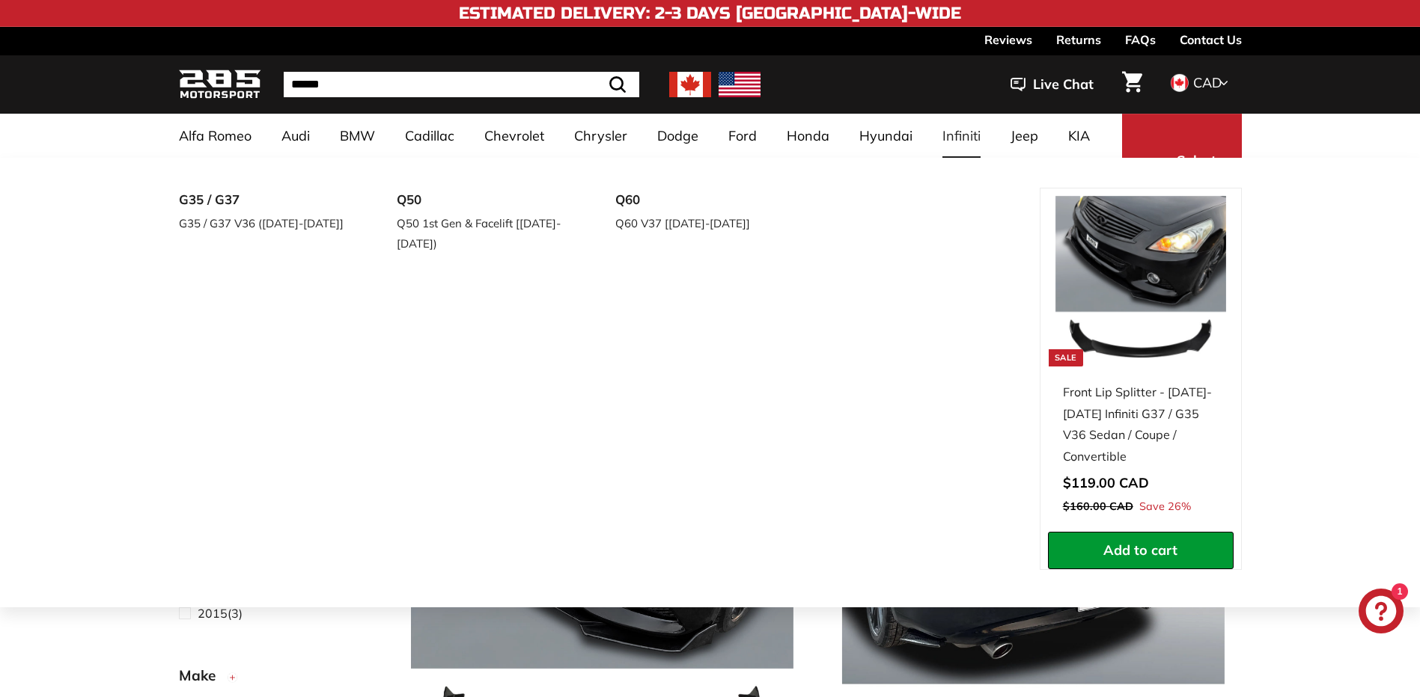
click at [968, 134] on link "Infiniti" at bounding box center [961, 136] width 68 height 44
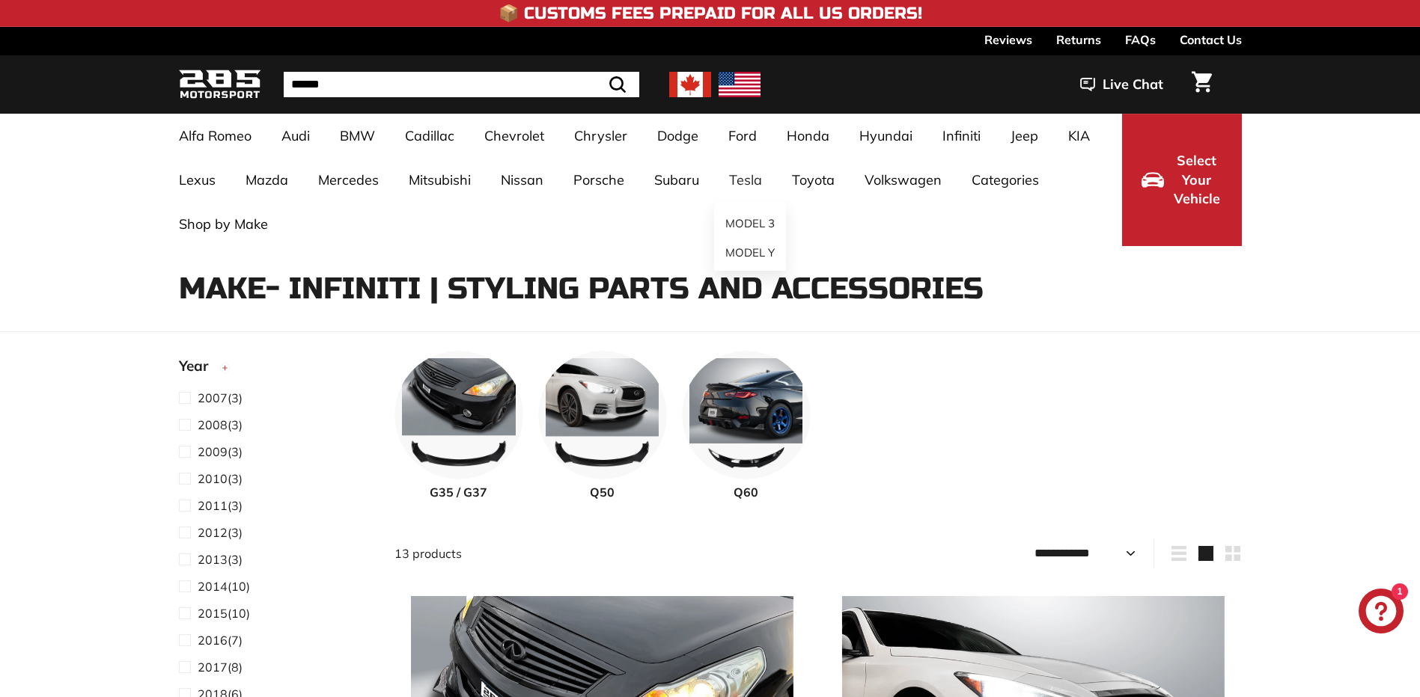
select select "**********"
click at [450, 489] on span "G35 / G37" at bounding box center [458, 492] width 129 height 18
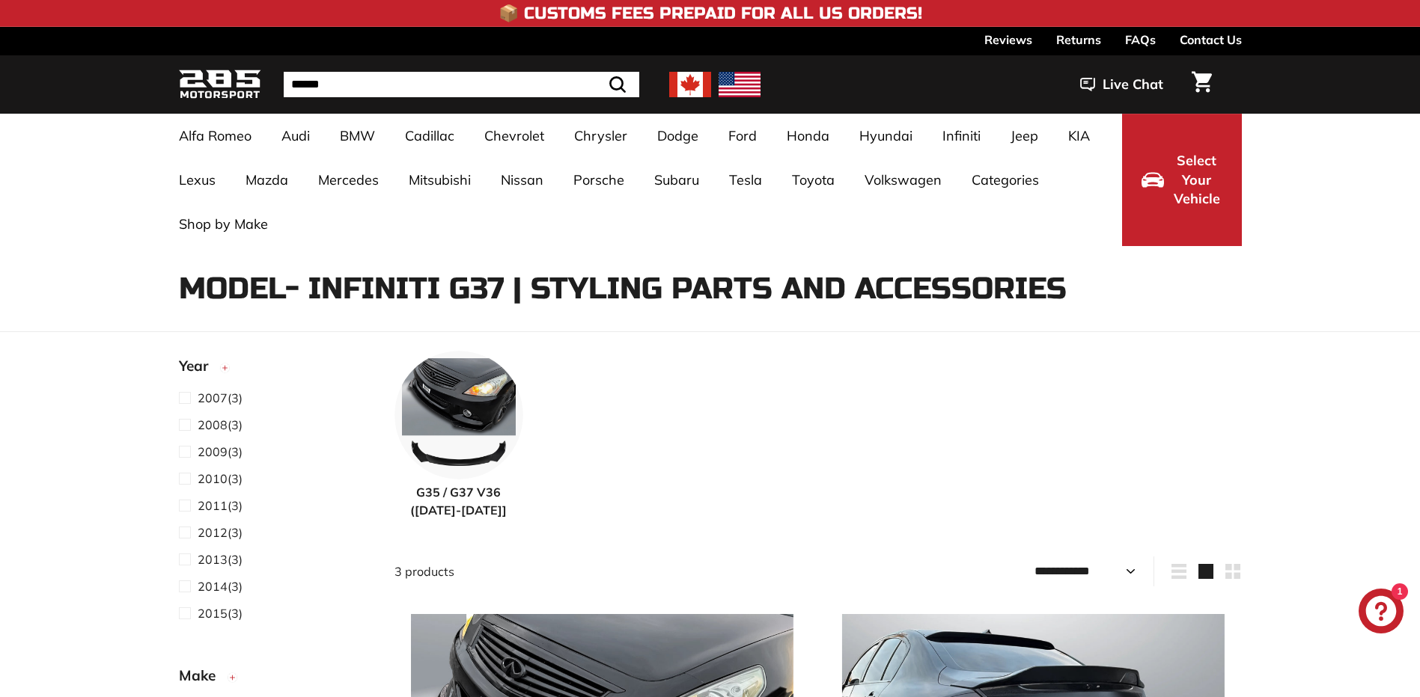
select select "**********"
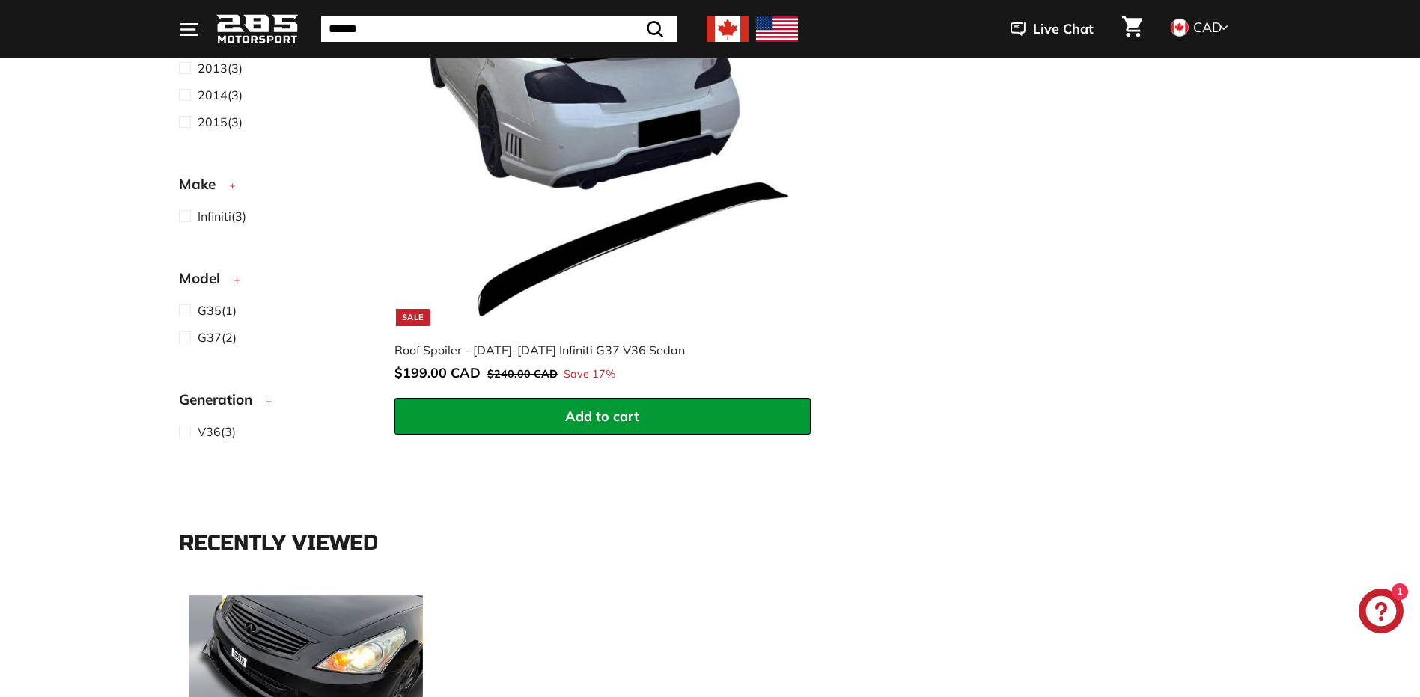
scroll to position [748, 0]
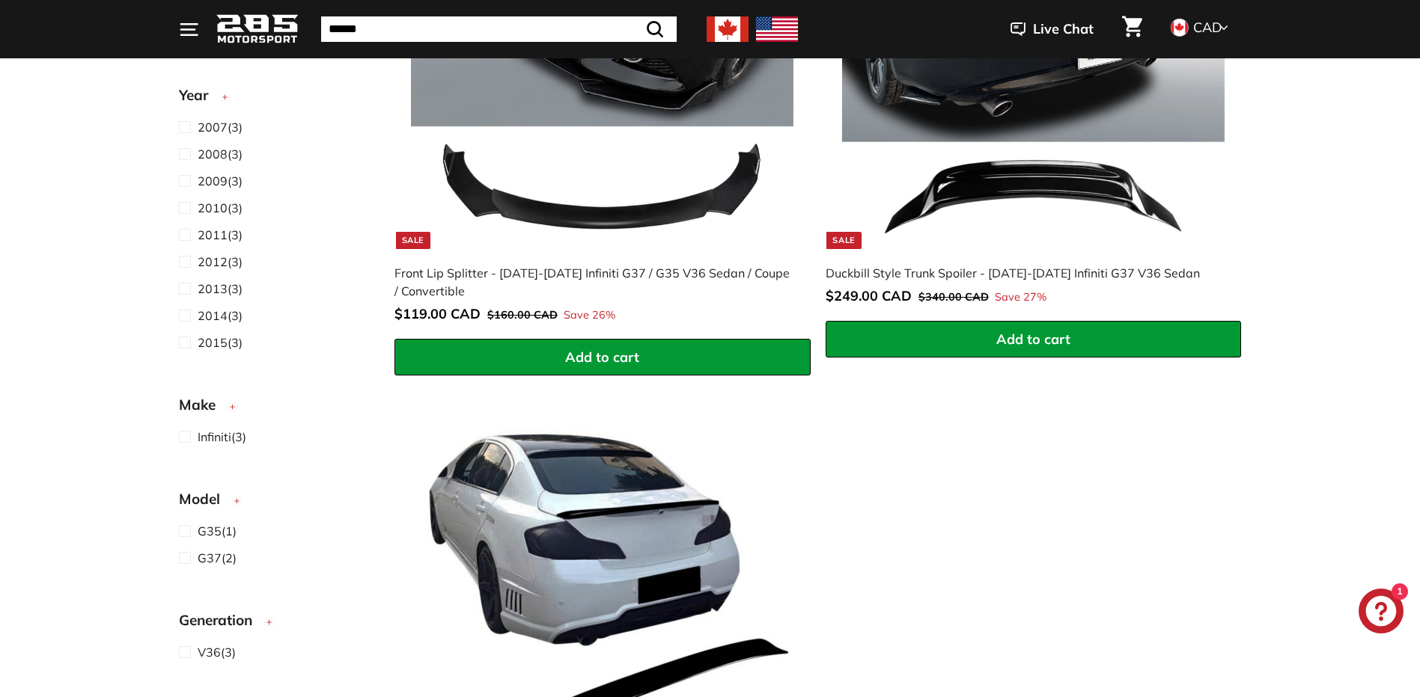
click at [596, 274] on div "Front Lip Splitter - [DATE]-[DATE] Infiniti G37 / G35 V36 Sedan / Coupe / Conve…" at bounding box center [594, 282] width 401 height 36
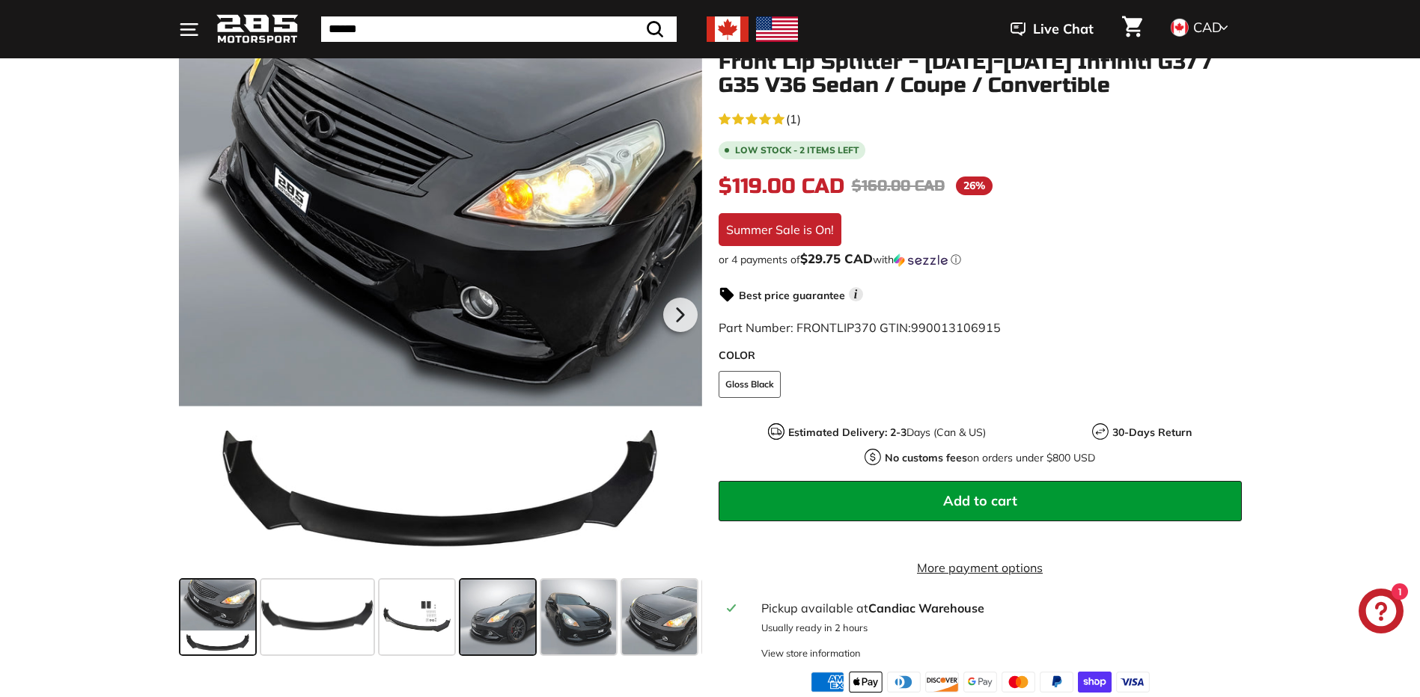
click at [510, 613] on span at bounding box center [497, 617] width 75 height 75
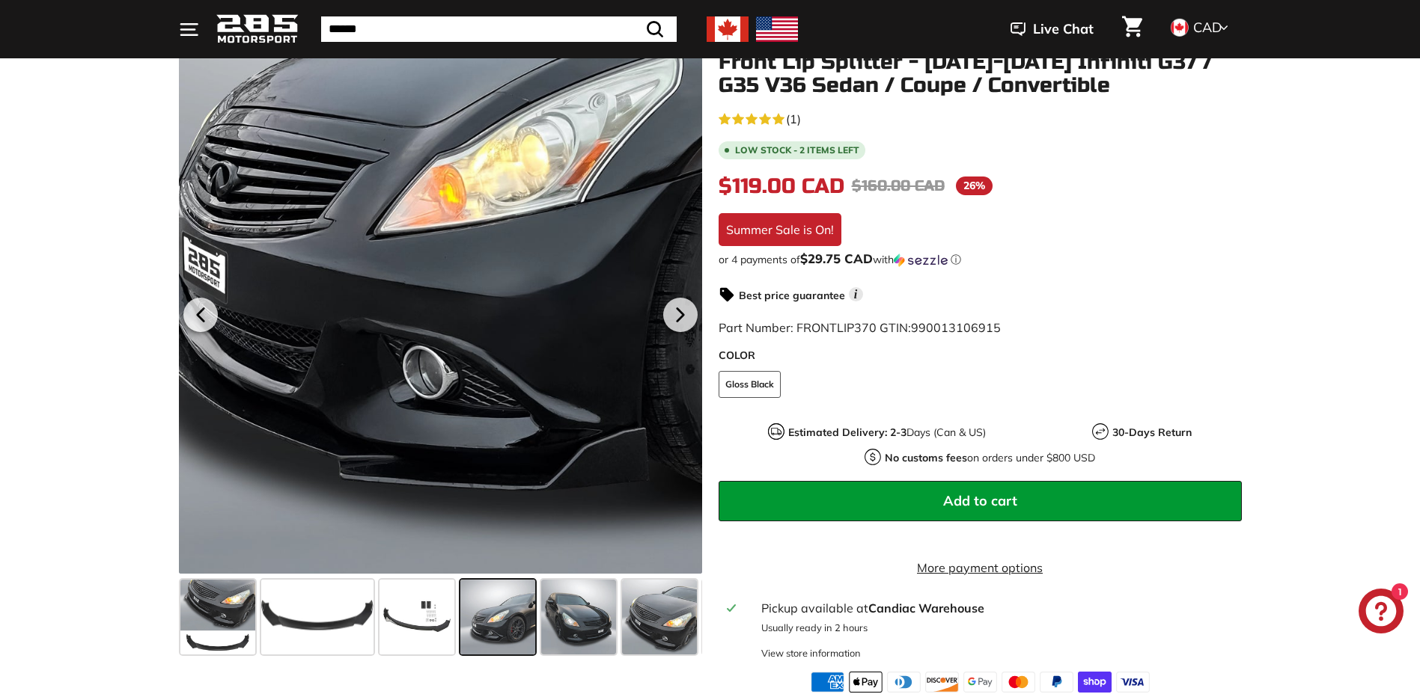
click at [355, 472] on div at bounding box center [440, 312] width 523 height 523
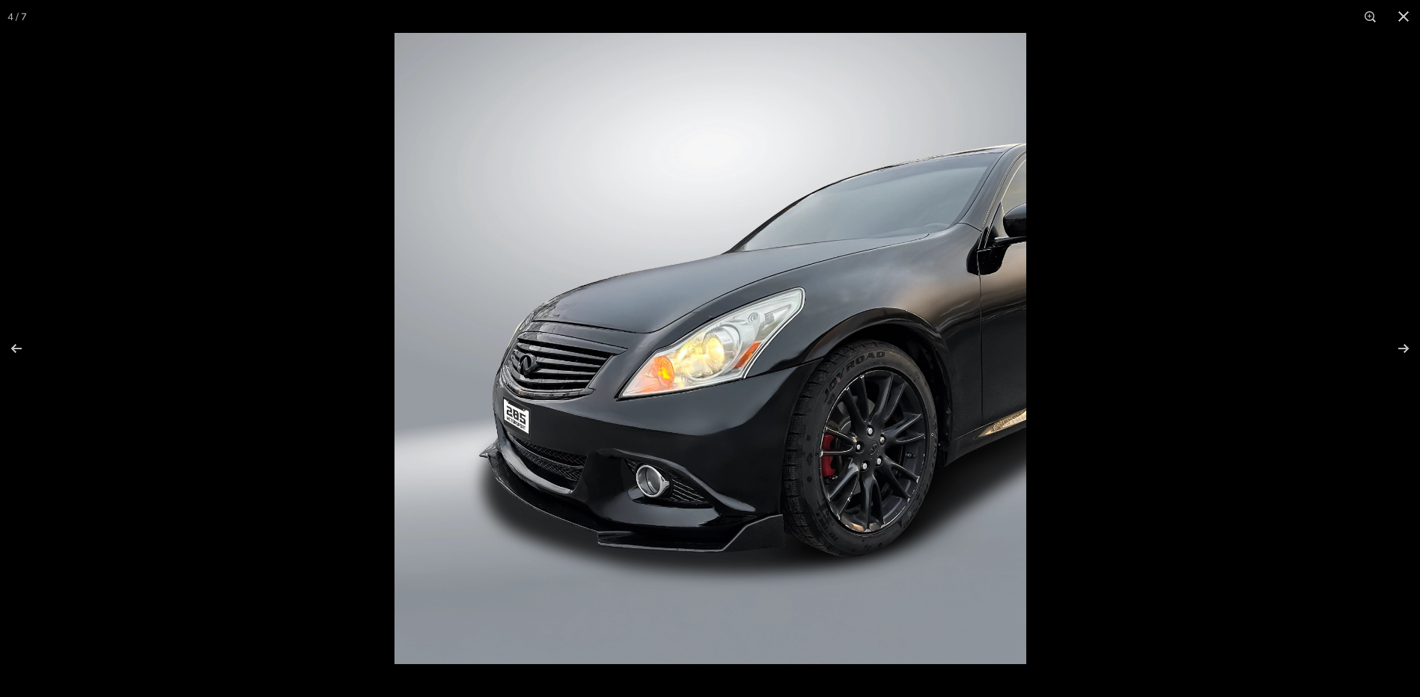
click at [636, 532] on img at bounding box center [710, 349] width 632 height 632
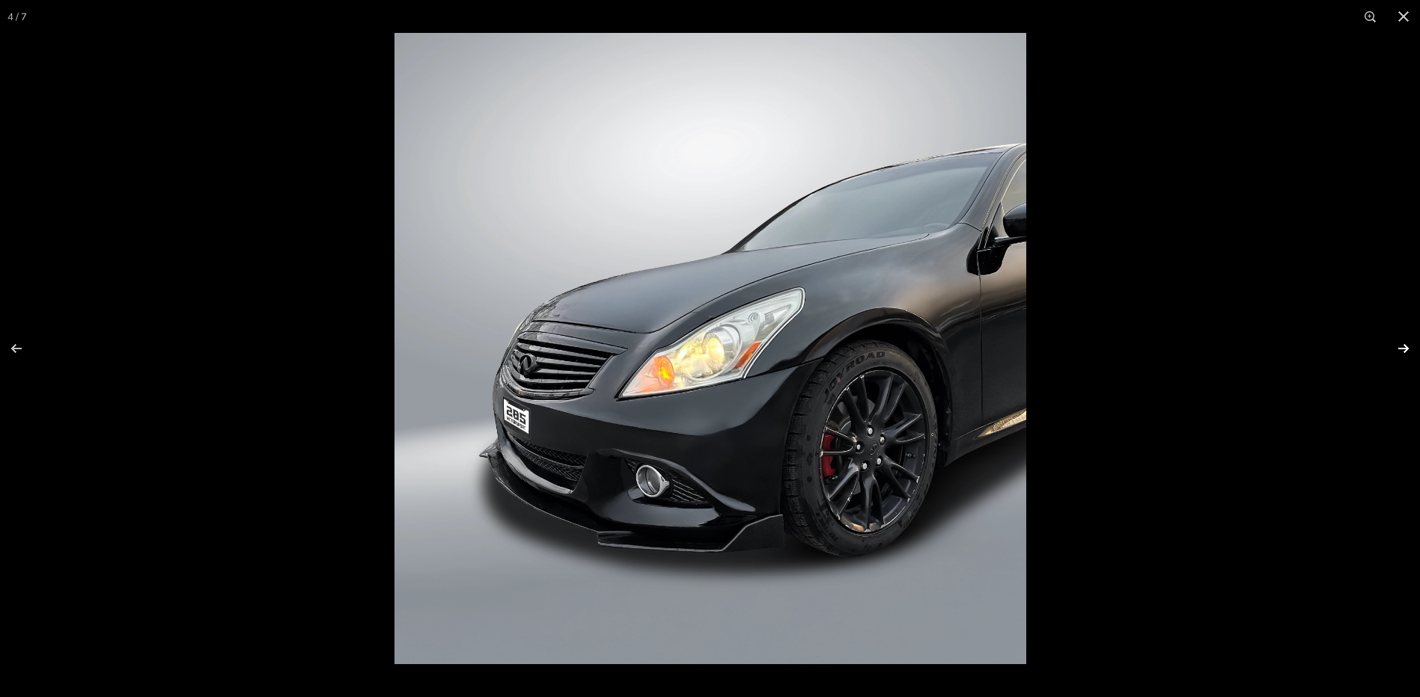
click at [1396, 347] on button at bounding box center [1393, 348] width 52 height 75
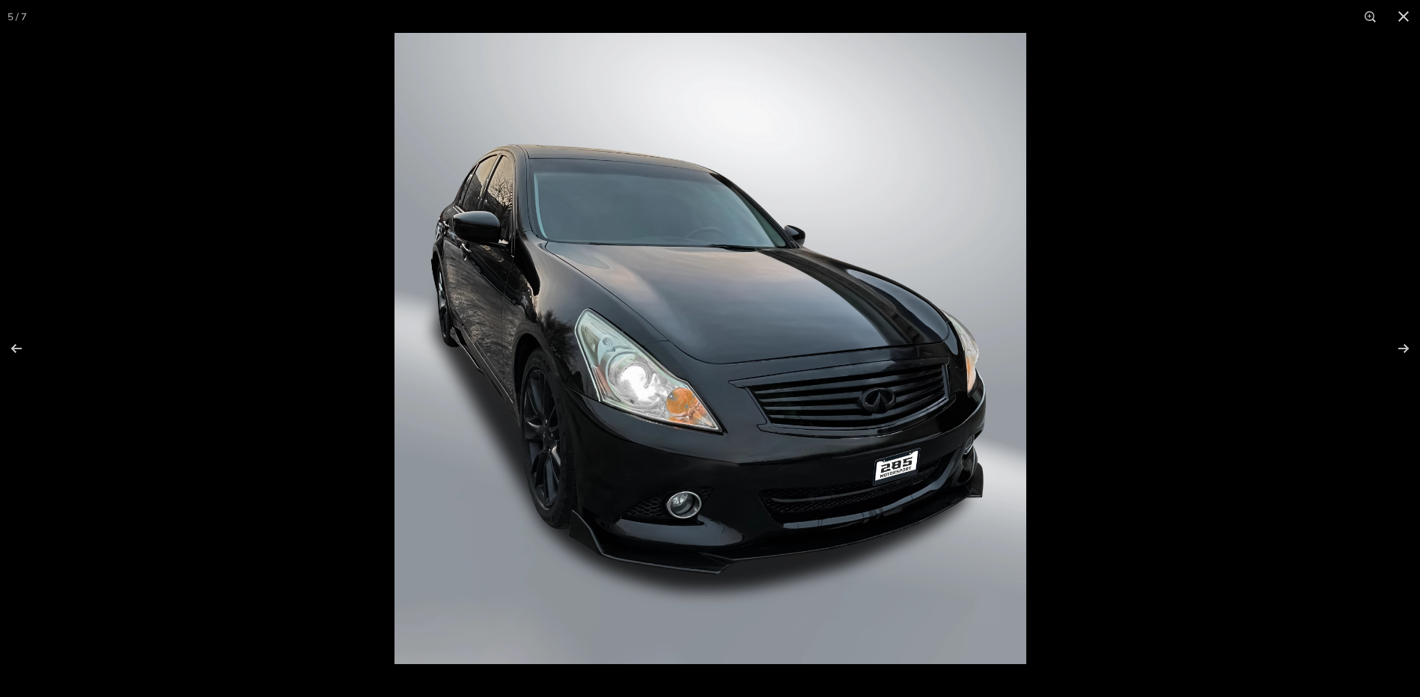
click at [878, 476] on img at bounding box center [710, 349] width 632 height 632
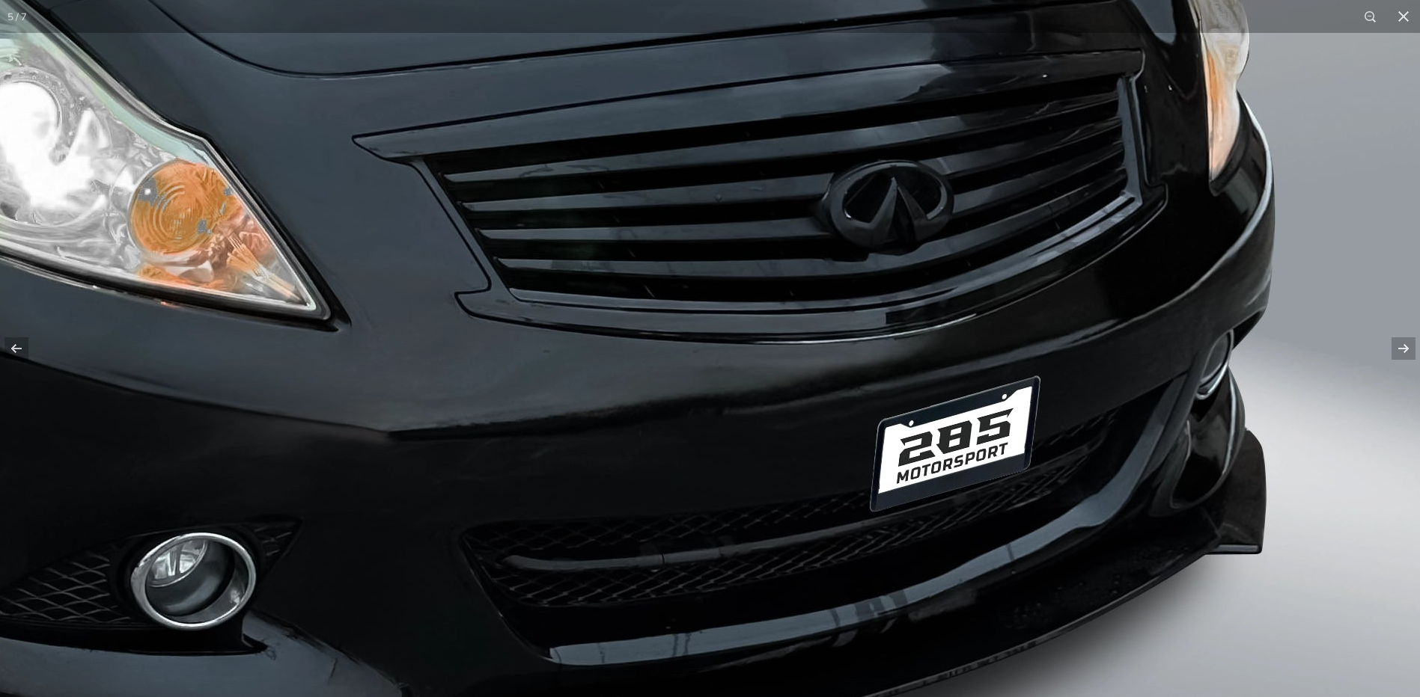
scroll to position [1247, 0]
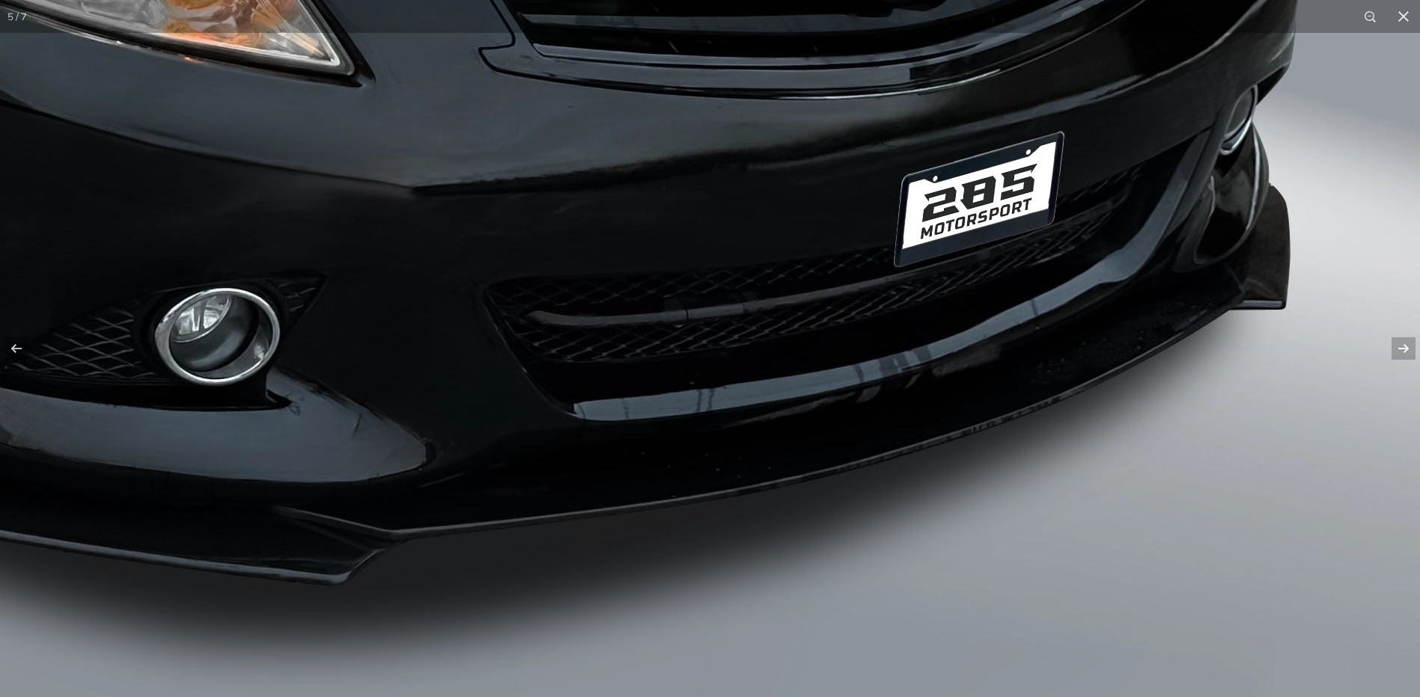
click at [1397, 345] on button at bounding box center [1393, 348] width 52 height 75
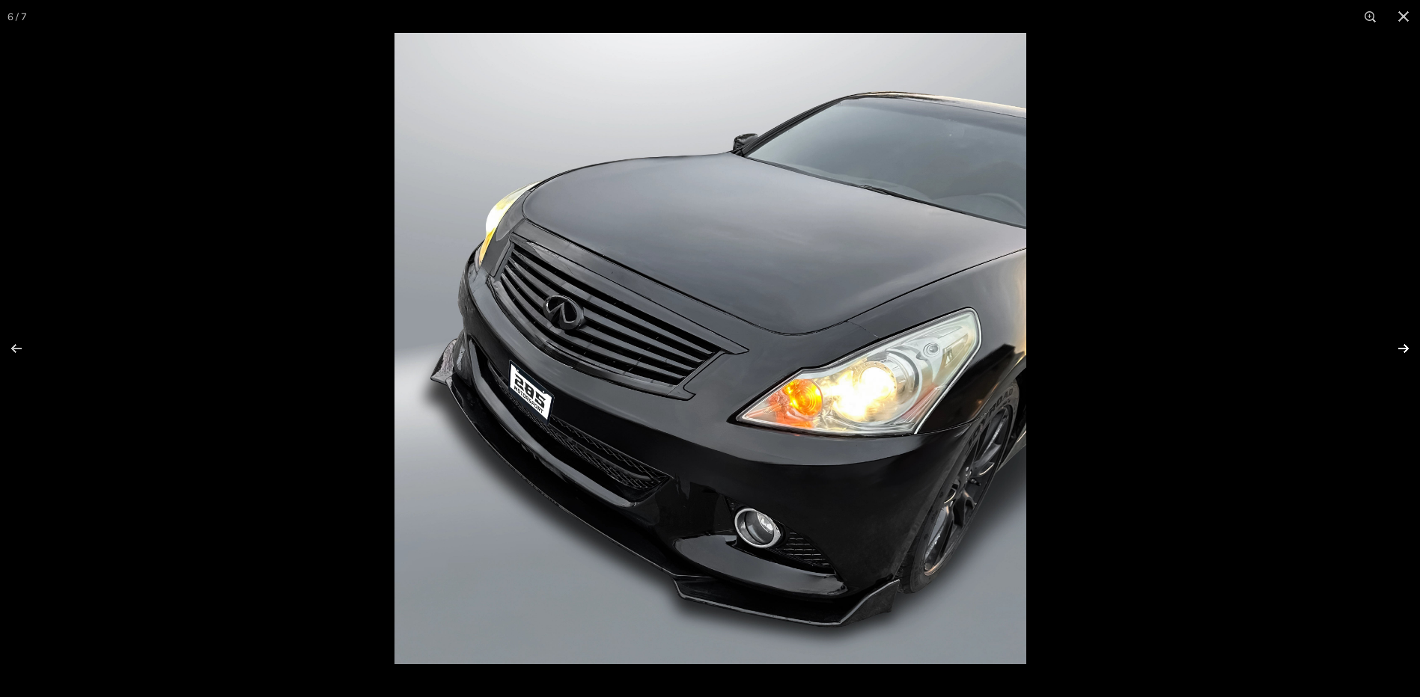
scroll to position [0, 79]
click at [1401, 350] on button at bounding box center [1393, 348] width 52 height 75
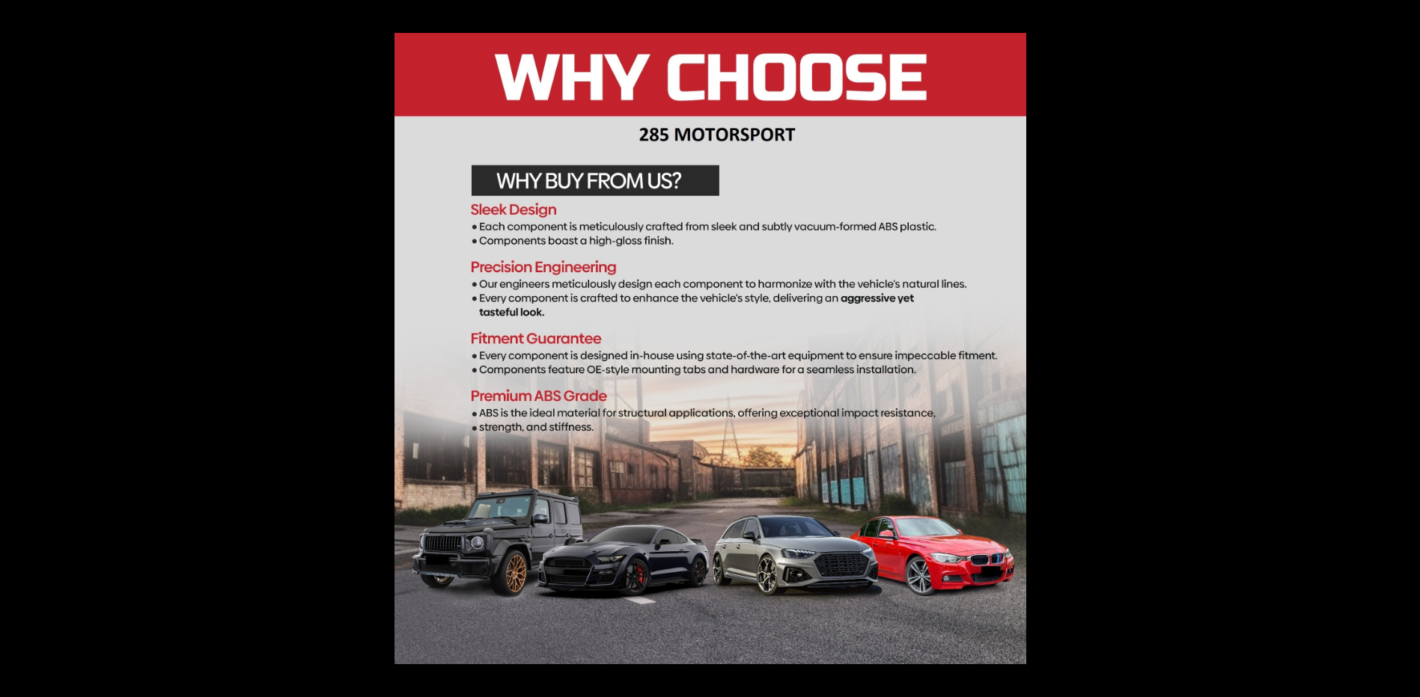
click at [1400, 350] on button at bounding box center [1393, 348] width 52 height 75
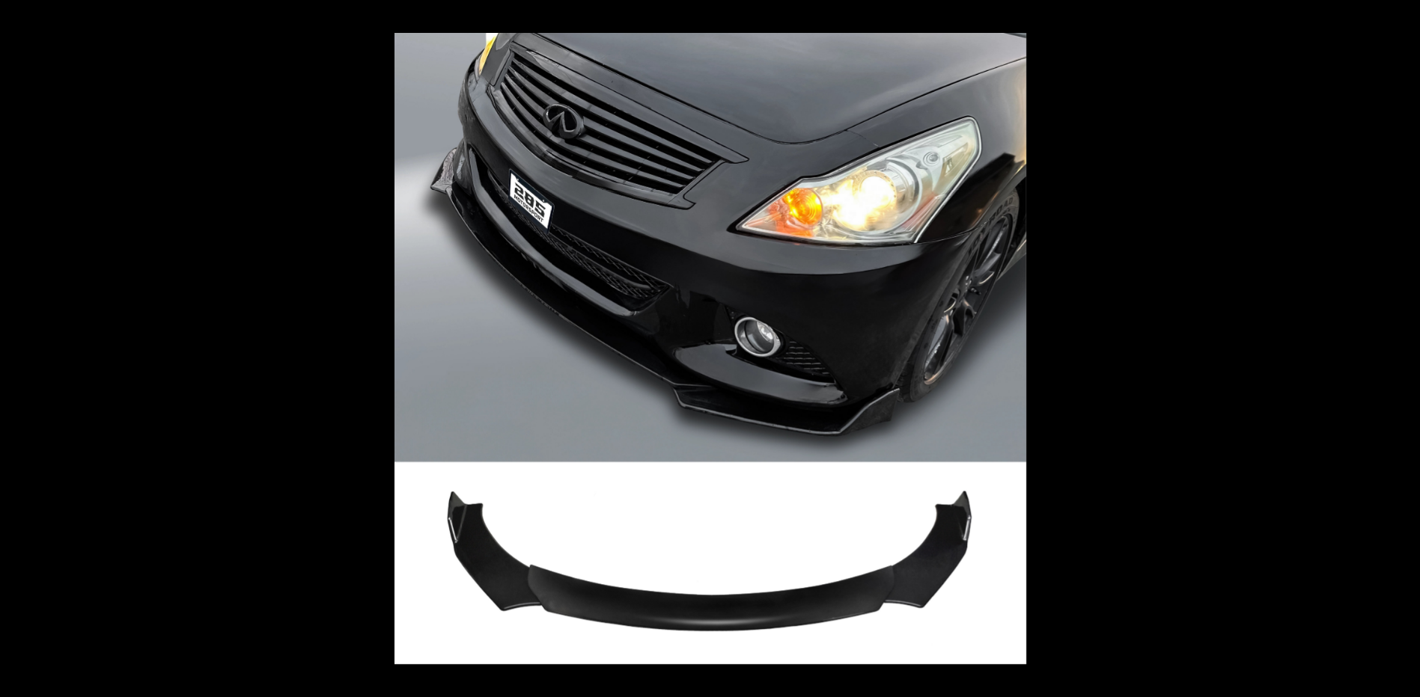
scroll to position [0, 0]
click at [1400, 350] on button at bounding box center [1393, 348] width 52 height 75
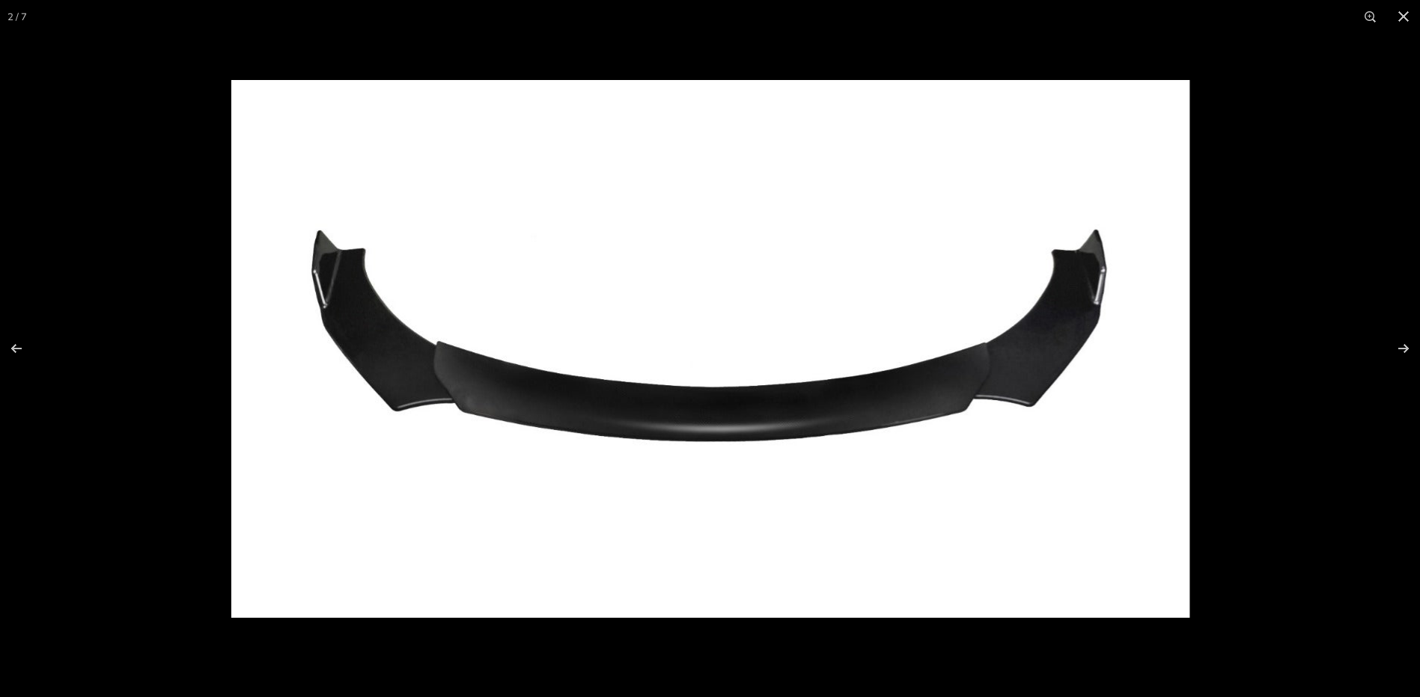
click at [453, 381] on img at bounding box center [710, 349] width 958 height 538
click at [1402, 346] on button at bounding box center [1393, 348] width 52 height 75
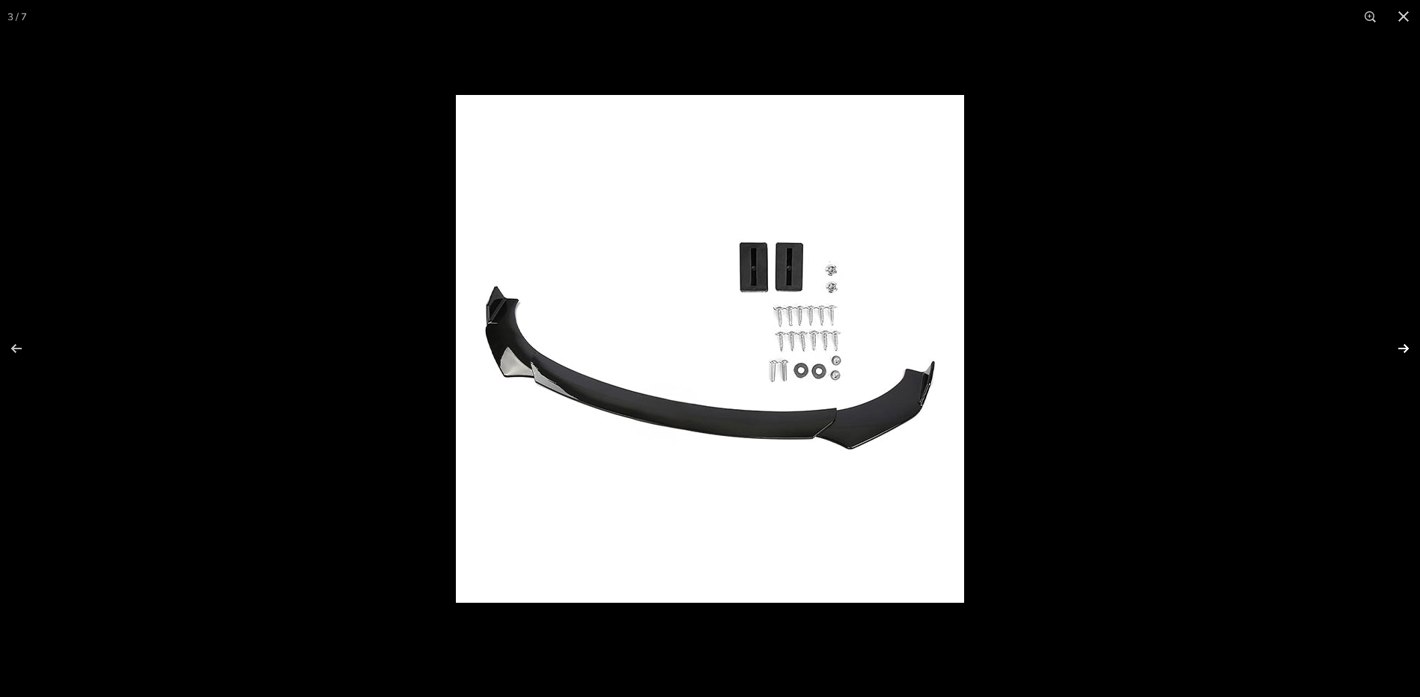
click at [1404, 351] on button at bounding box center [1393, 348] width 52 height 75
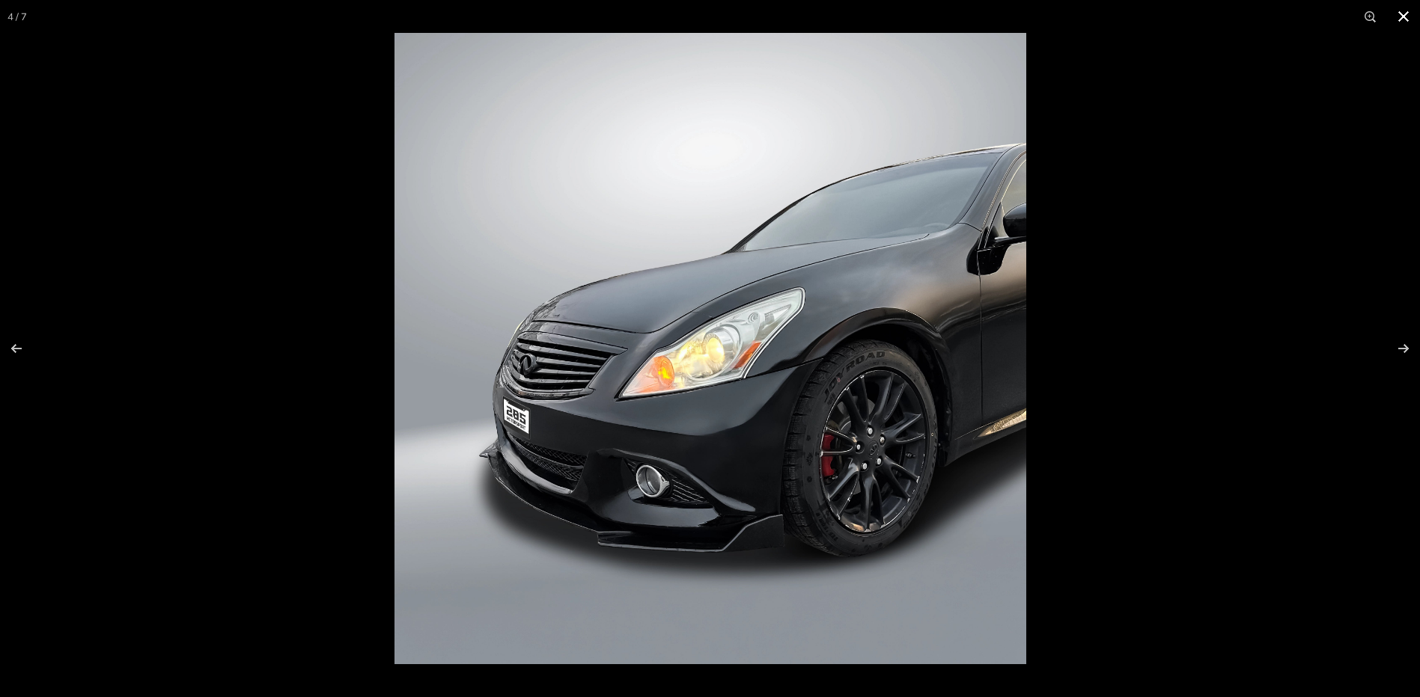
click at [1405, 14] on button at bounding box center [1403, 16] width 33 height 33
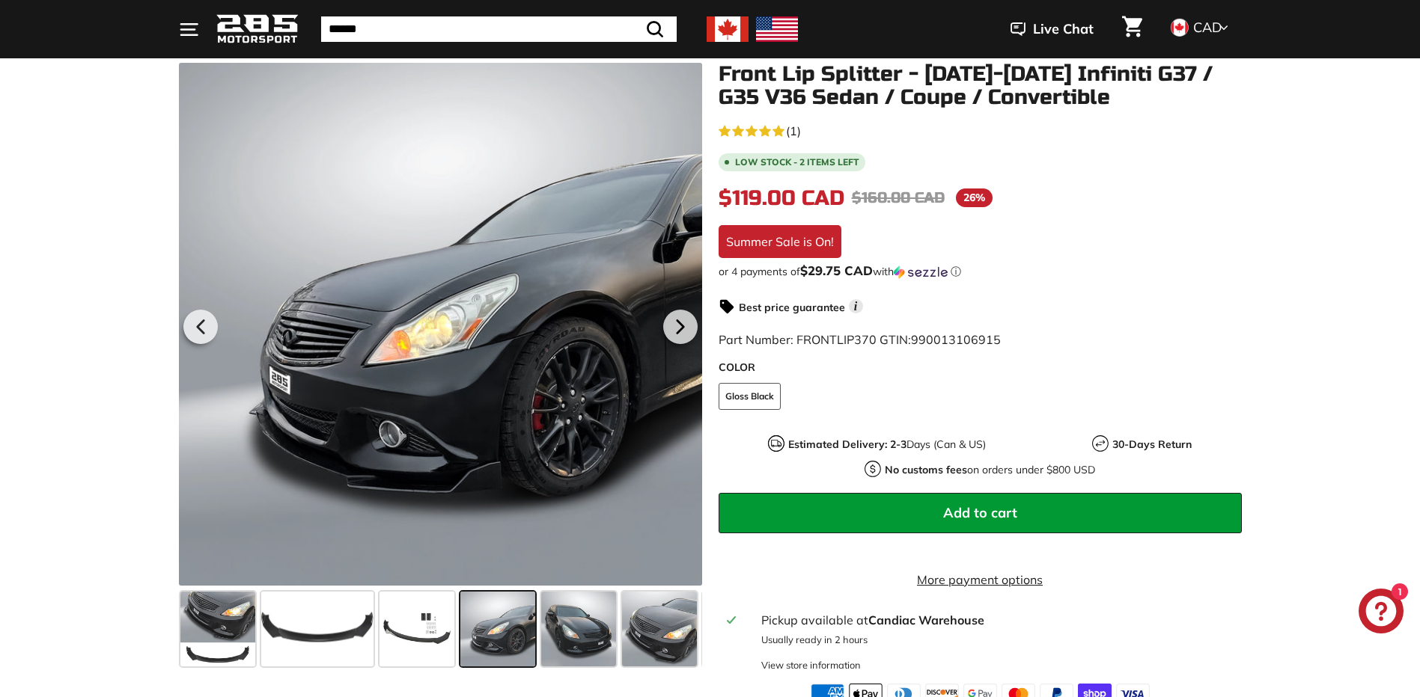
scroll to position [249, 0]
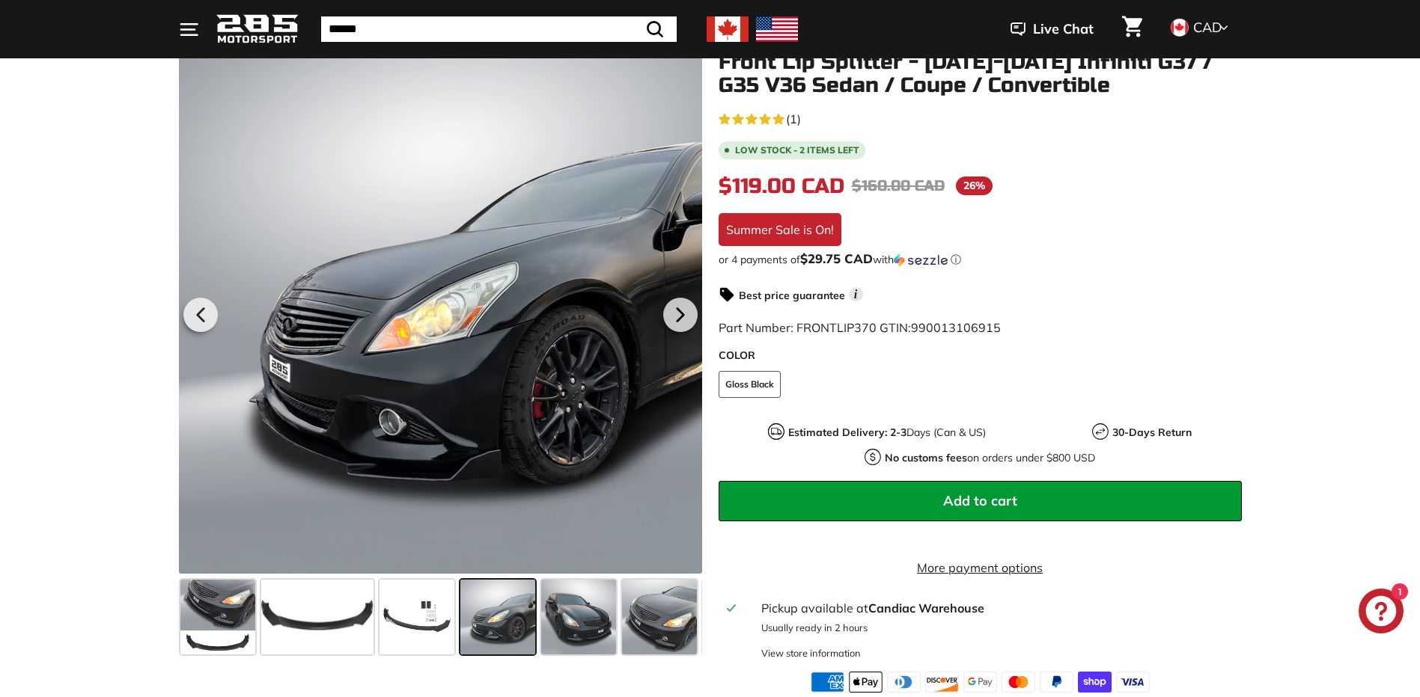
click at [960, 489] on button "Add to cart" at bounding box center [979, 501] width 523 height 40
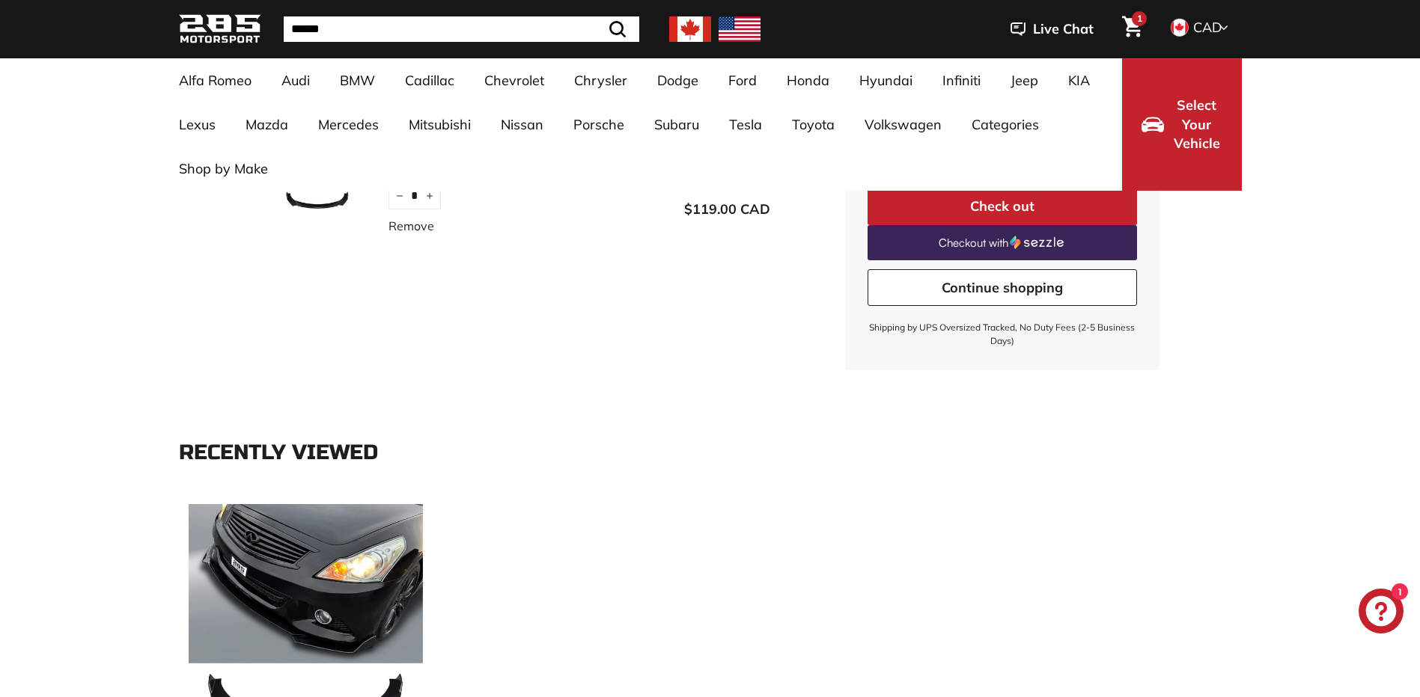
scroll to position [249, 0]
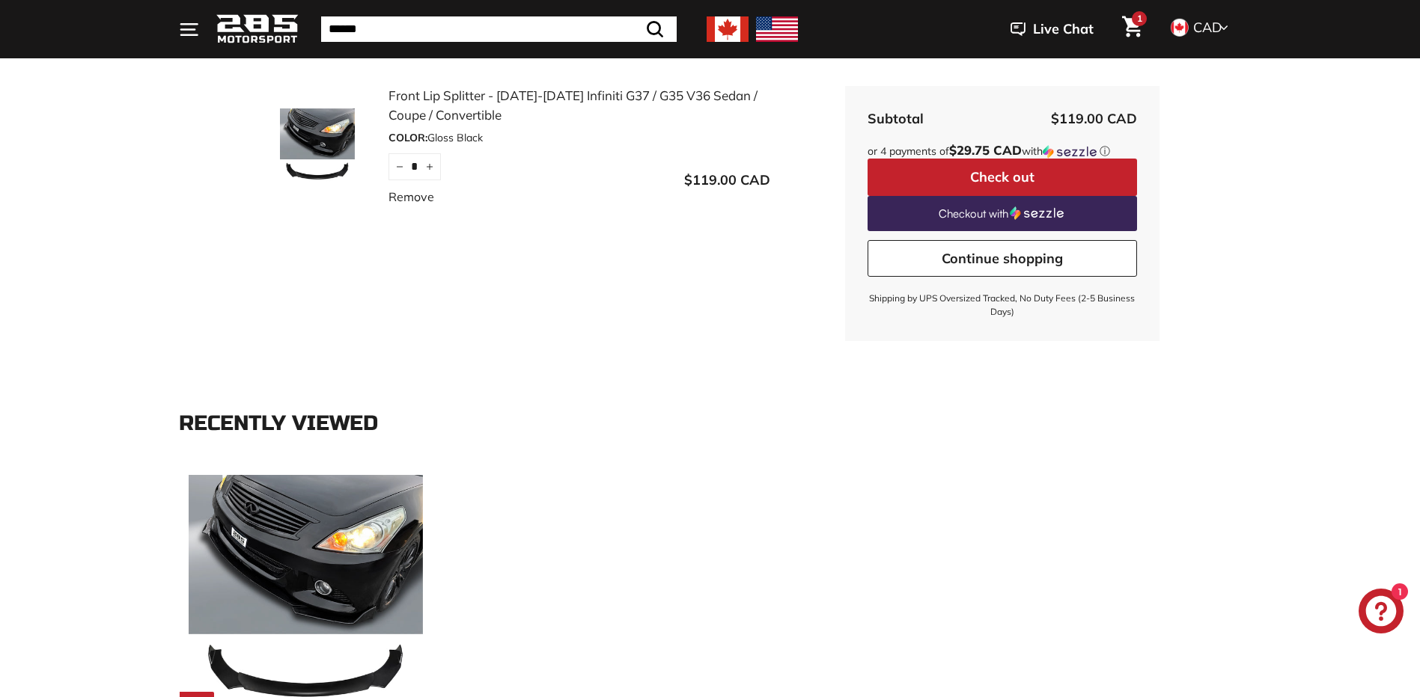
click at [997, 174] on button "Check out" at bounding box center [1001, 177] width 269 height 37
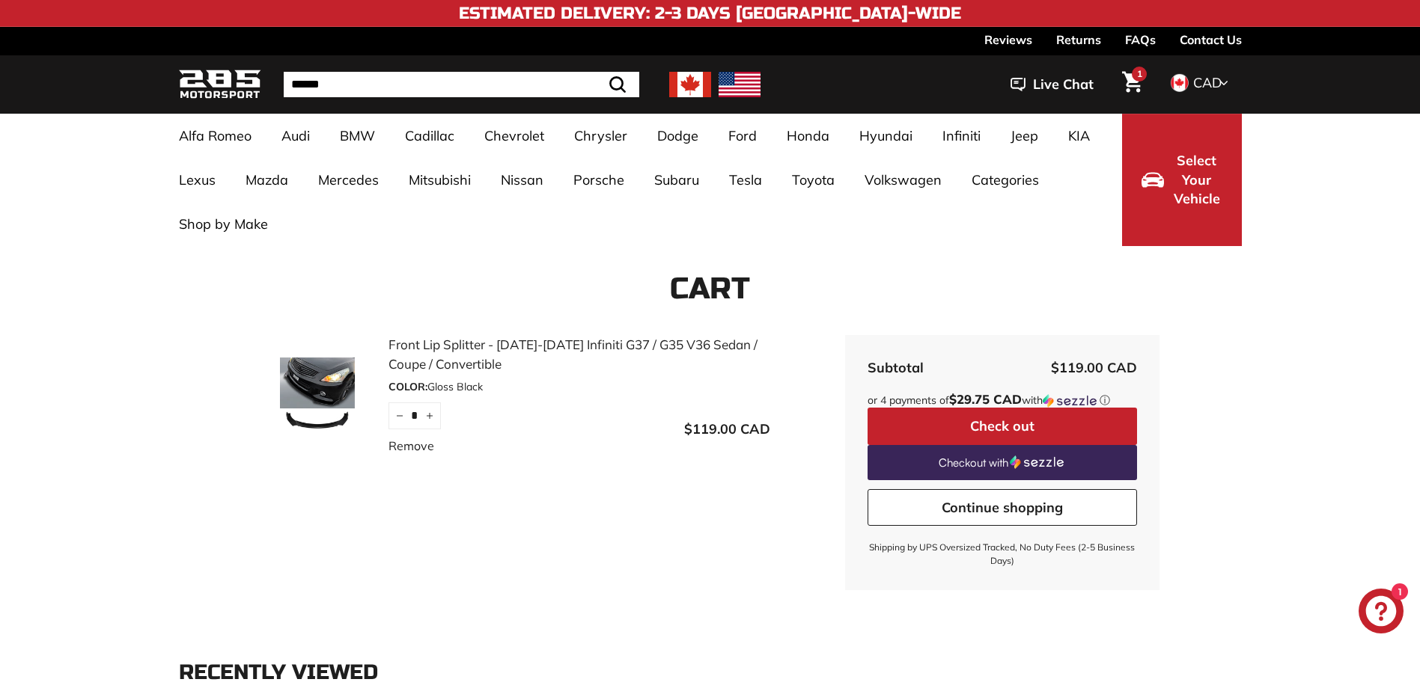
click at [324, 399] on img at bounding box center [317, 395] width 112 height 75
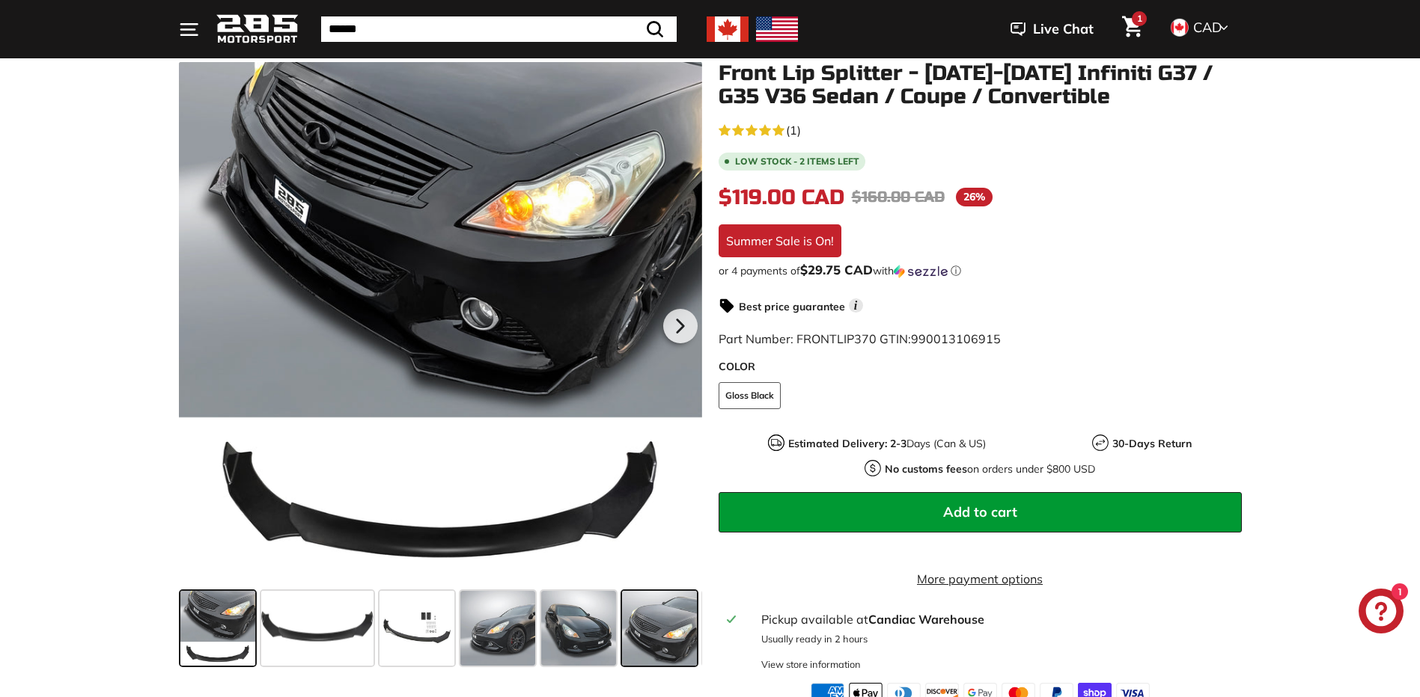
scroll to position [249, 0]
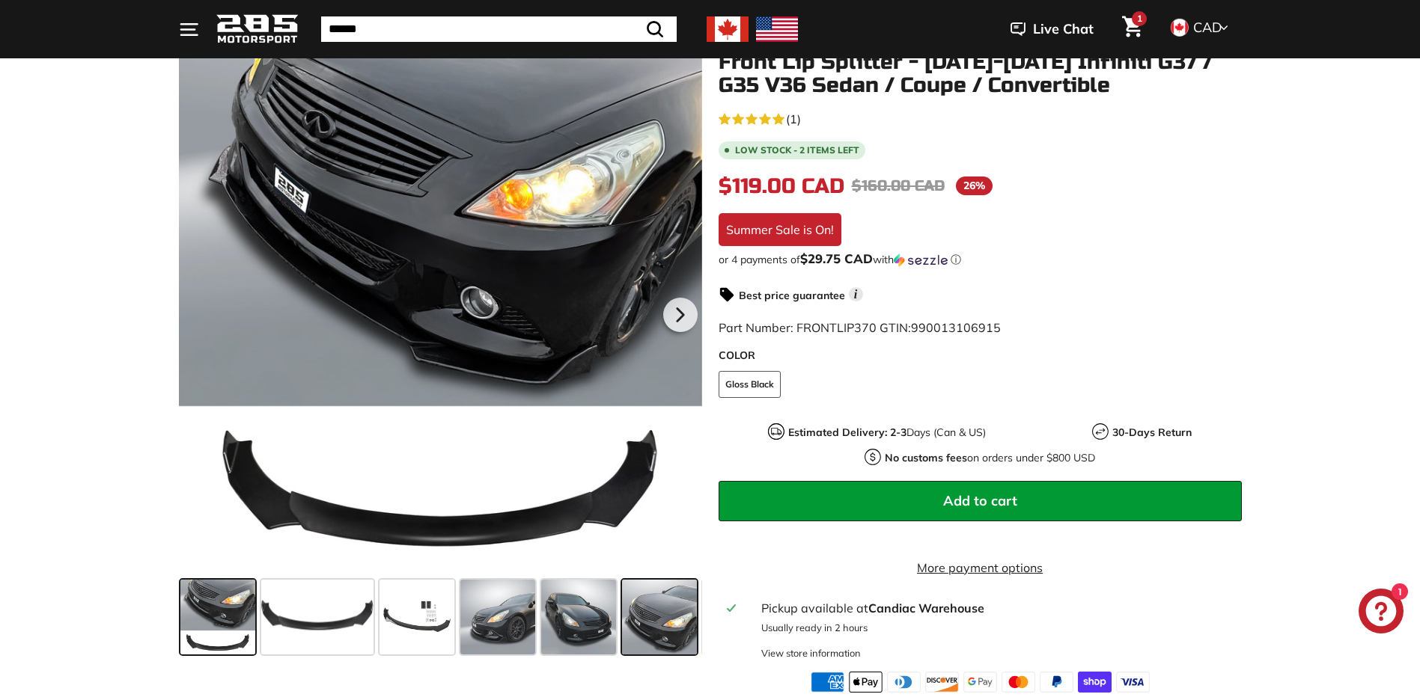
click at [650, 623] on span at bounding box center [659, 617] width 75 height 75
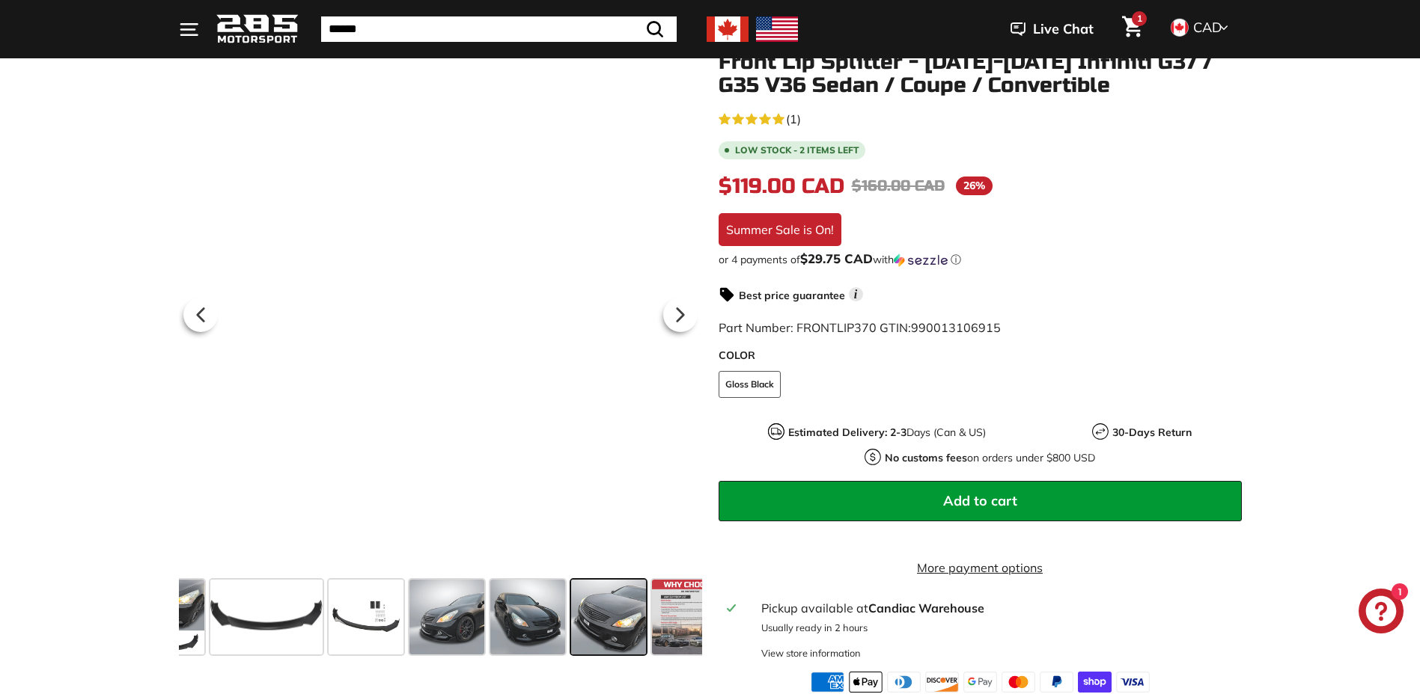
scroll to position [0, 79]
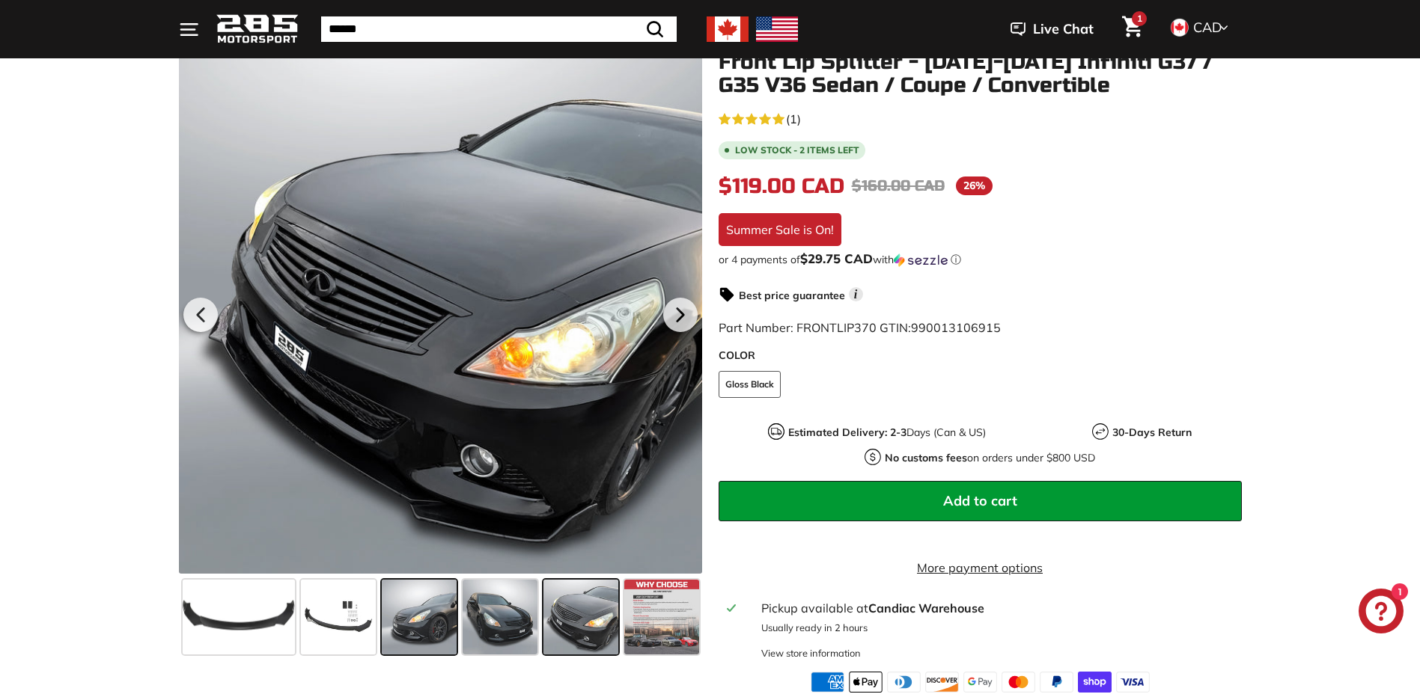
click at [425, 623] on span at bounding box center [419, 617] width 75 height 75
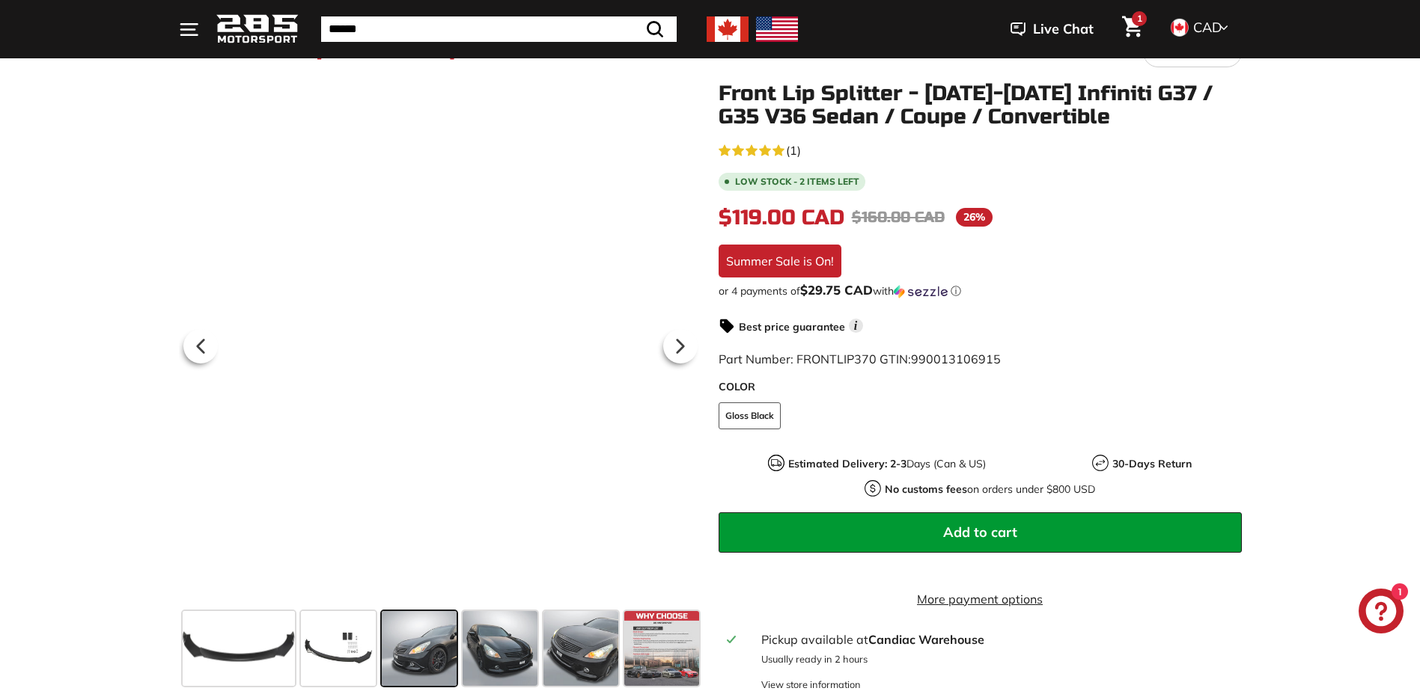
scroll to position [0, 0]
